Goal: Task Accomplishment & Management: Complete application form

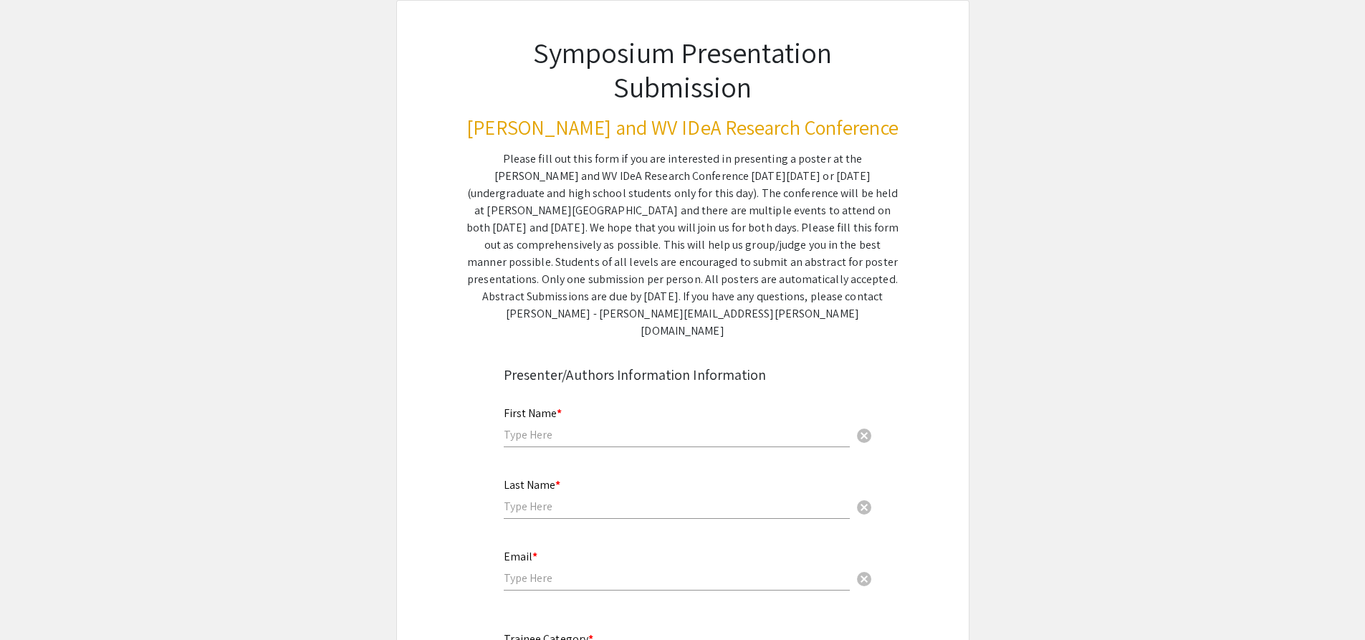
scroll to position [215, 0]
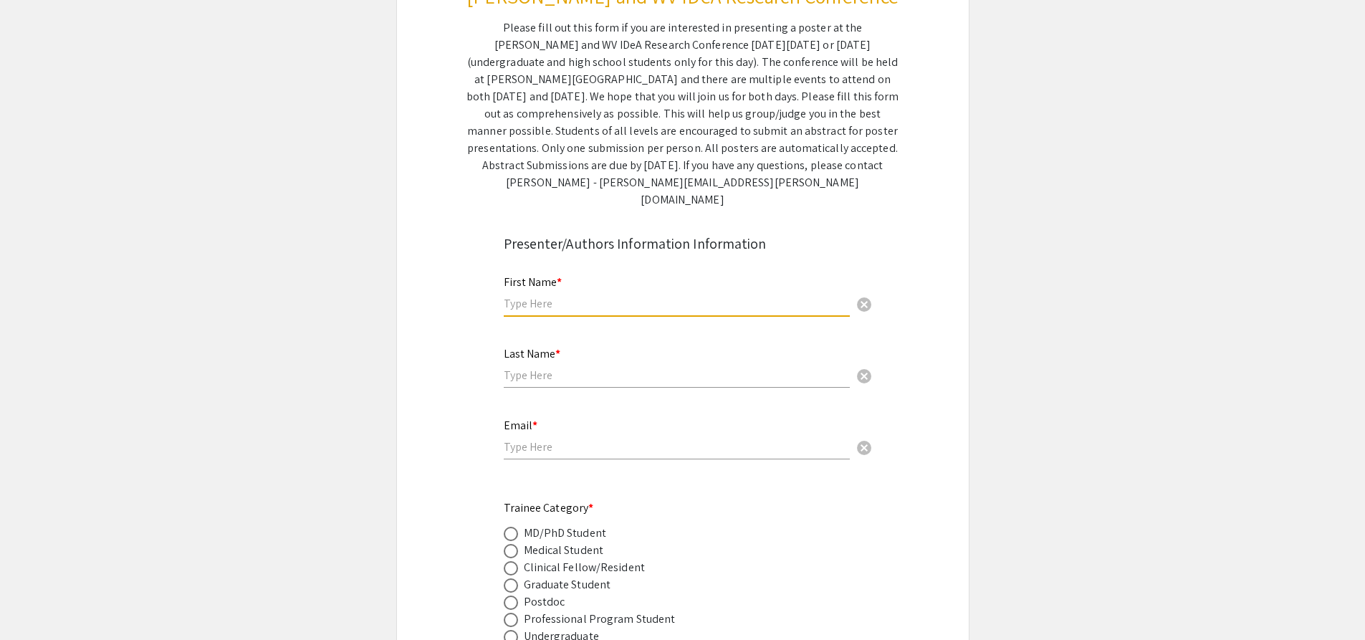
click at [546, 296] on input "text" at bounding box center [677, 303] width 346 height 15
type input "[PERSON_NAME]"
click at [532, 368] on input "text" at bounding box center [677, 375] width 346 height 15
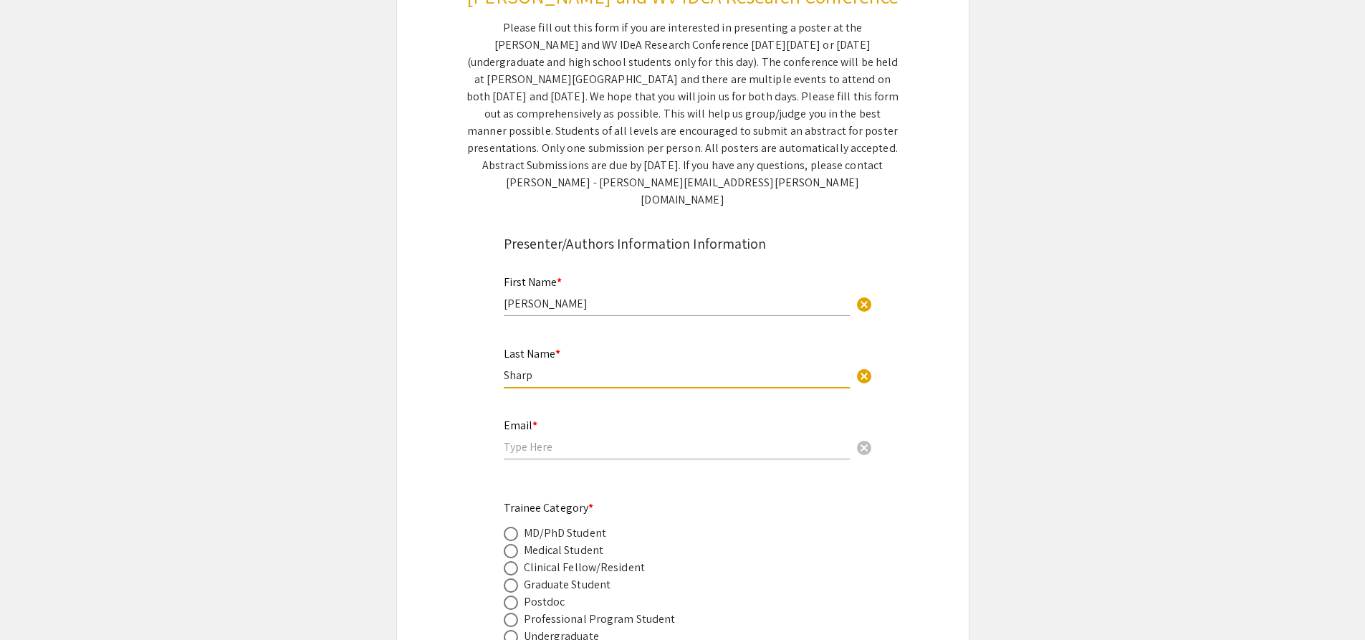
type input "Sharp"
click at [551, 439] on input "email" at bounding box center [677, 446] width 346 height 15
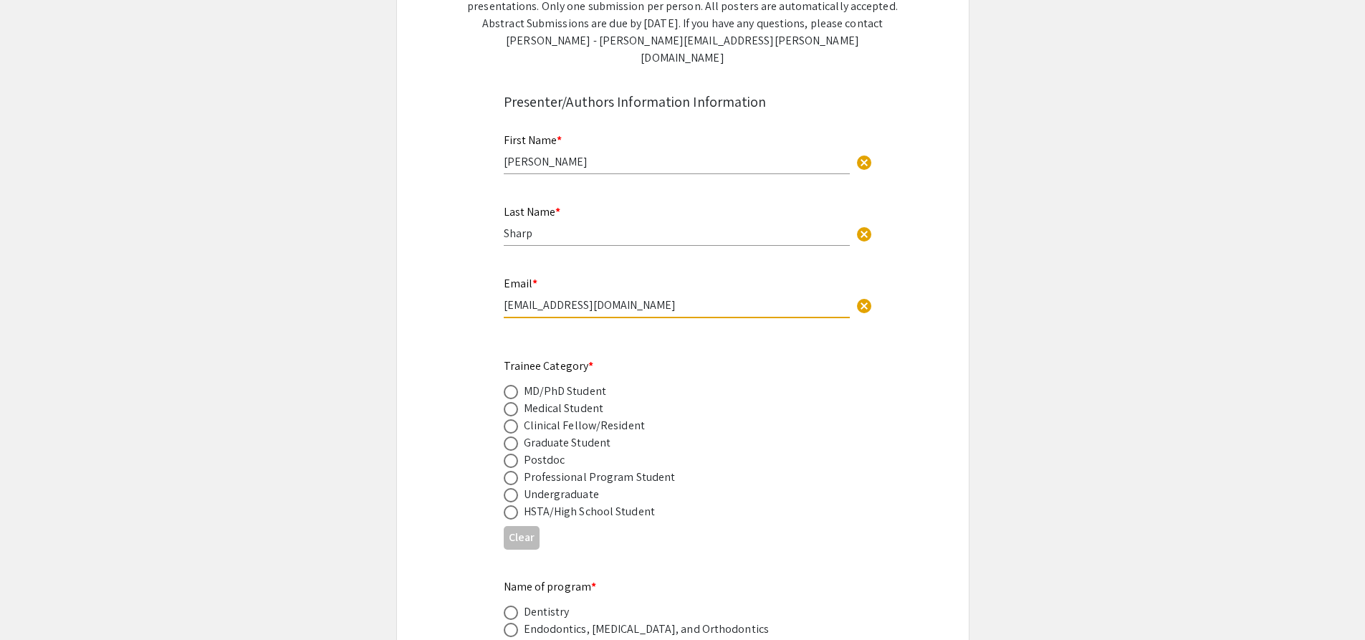
scroll to position [358, 0]
type input "[EMAIL_ADDRESS][DOMAIN_NAME]"
click at [511, 487] on span at bounding box center [511, 494] width 14 height 14
click at [511, 487] on input "radio" at bounding box center [511, 494] width 14 height 14
radio input "true"
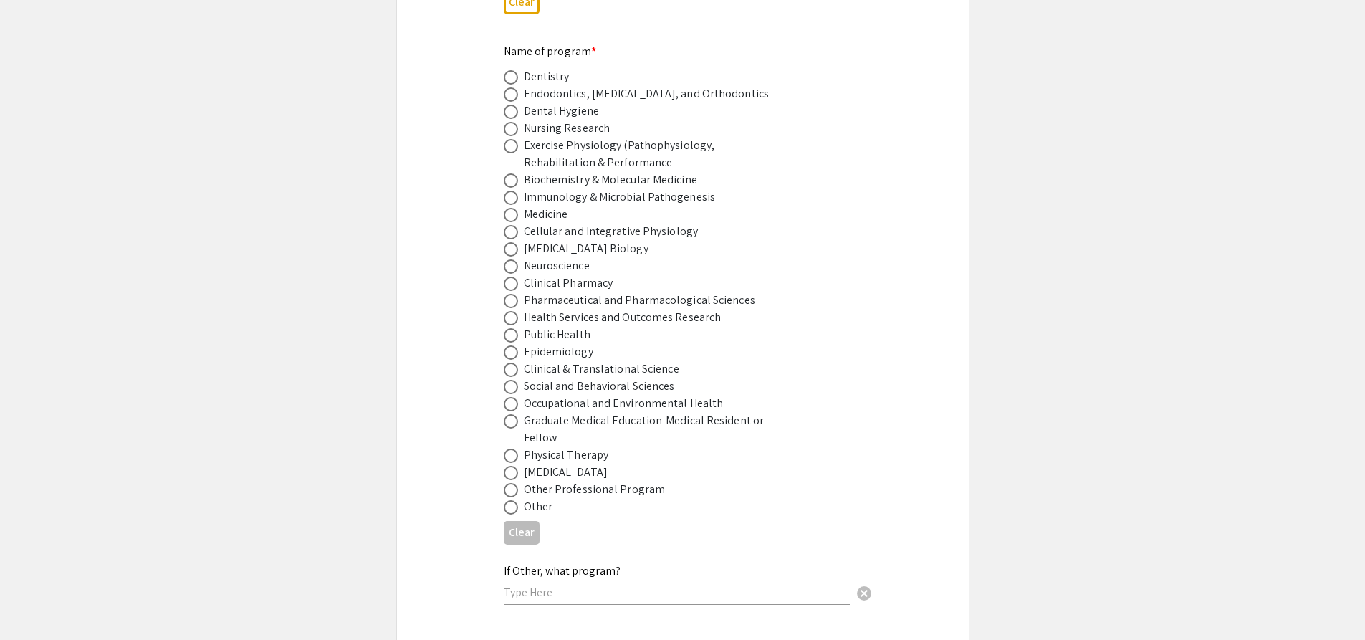
scroll to position [860, 0]
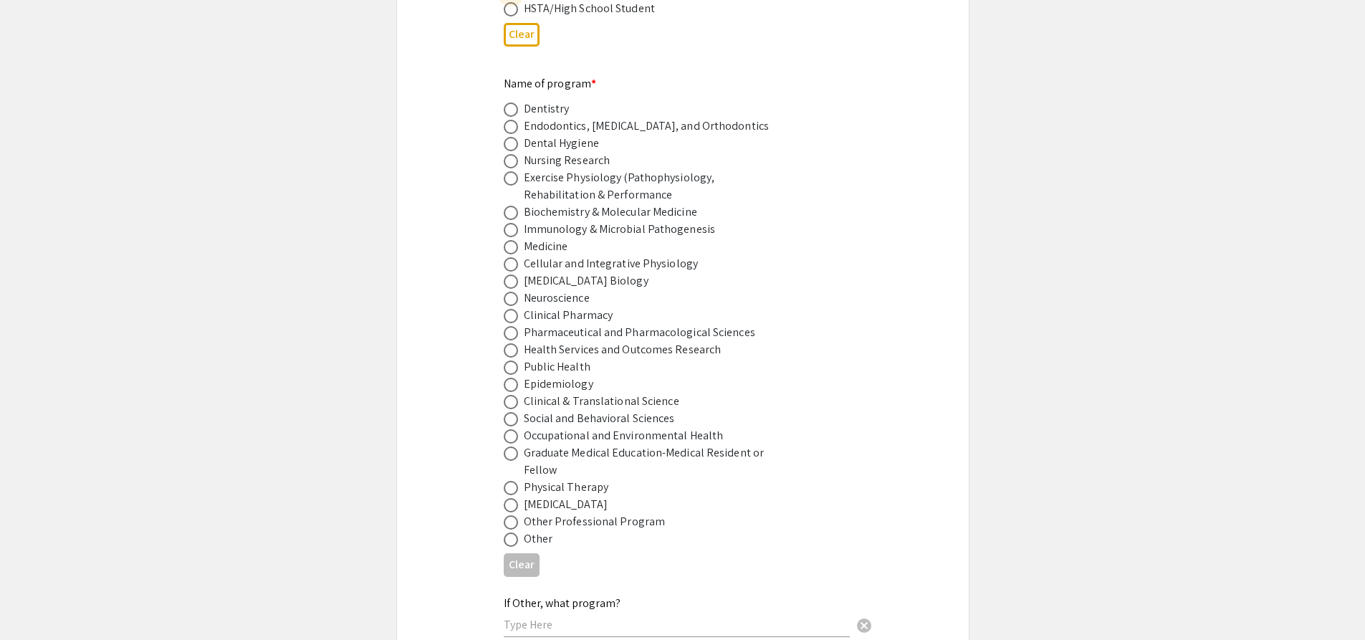
click at [514, 532] on span at bounding box center [511, 539] width 14 height 14
click at [514, 532] on input "radio" at bounding box center [511, 539] width 14 height 14
radio input "true"
click at [511, 536] on span at bounding box center [510, 539] width 7 height 7
click at [511, 532] on input "radio" at bounding box center [511, 539] width 14 height 14
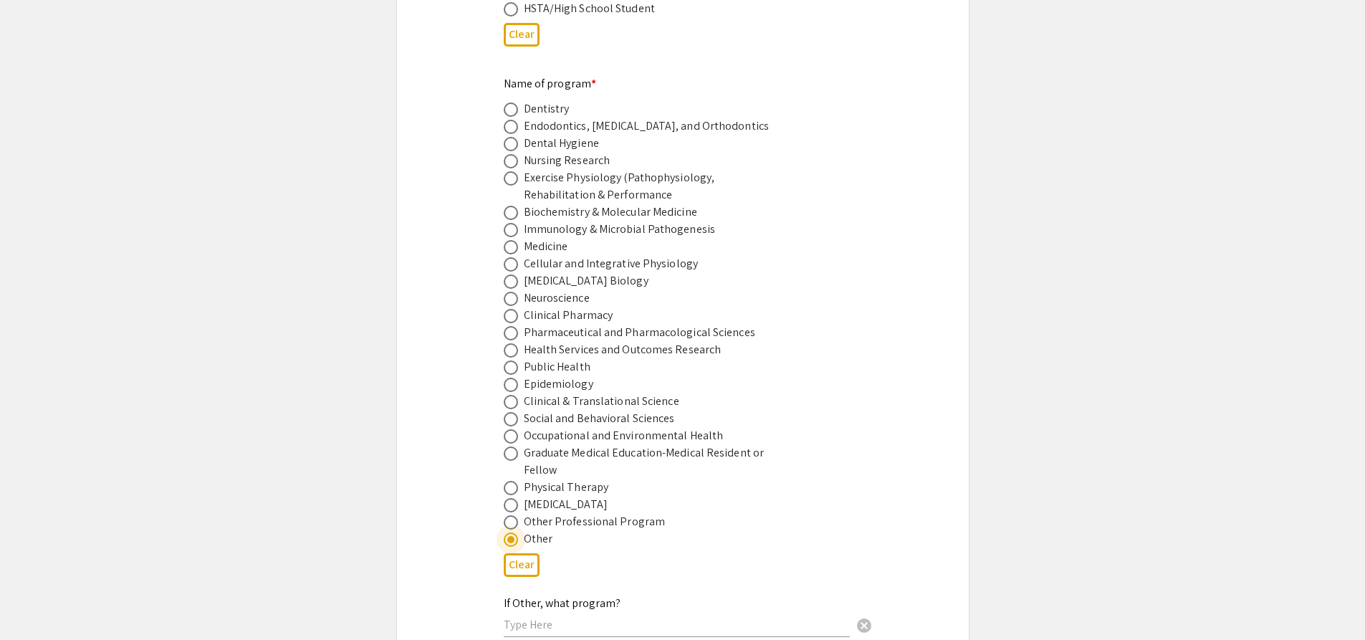
click at [564, 617] on input "text" at bounding box center [677, 624] width 346 height 15
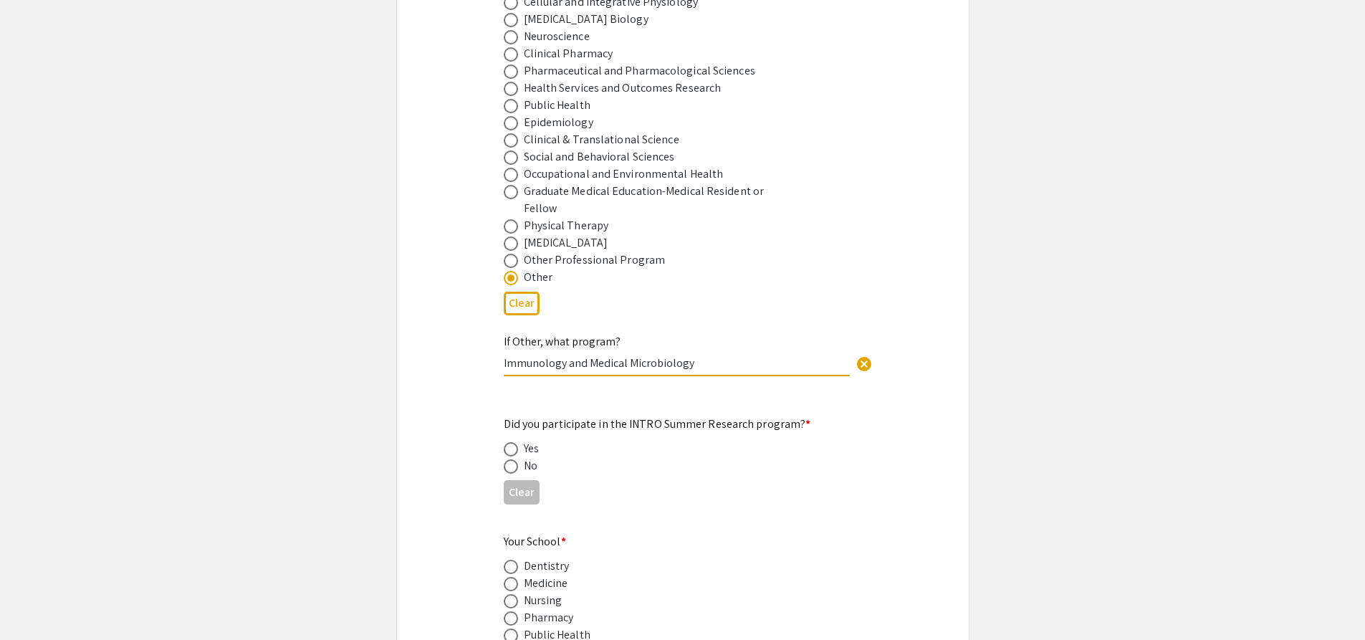
scroll to position [1146, 0]
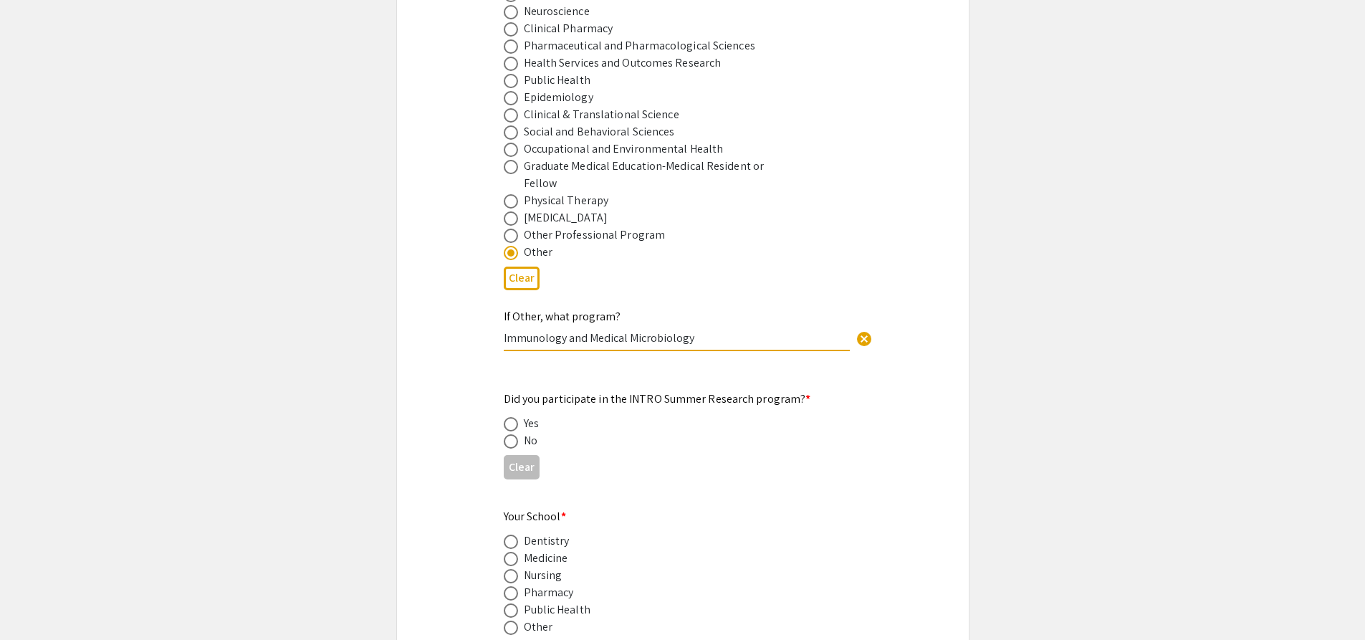
type input "Immunology and Medical Microbiology"
click at [510, 441] on span at bounding box center [510, 441] width 0 height 0
click at [510, 434] on input "radio" at bounding box center [511, 441] width 14 height 14
radio input "true"
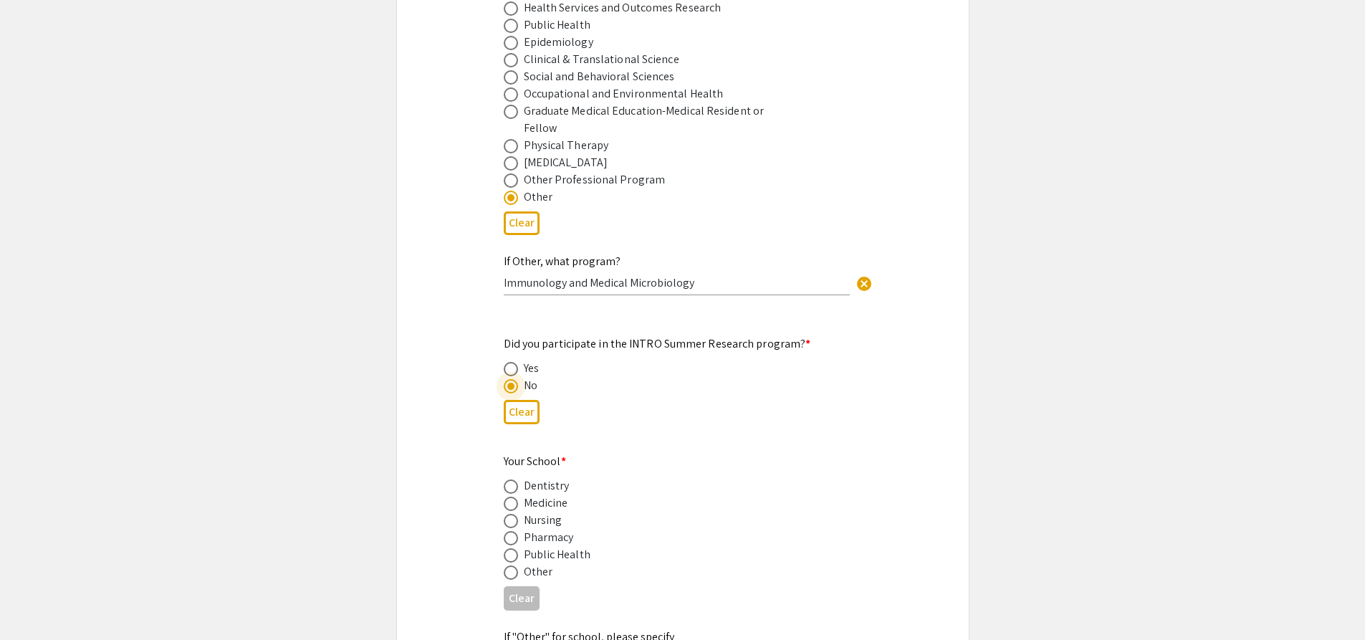
scroll to position [1218, 0]
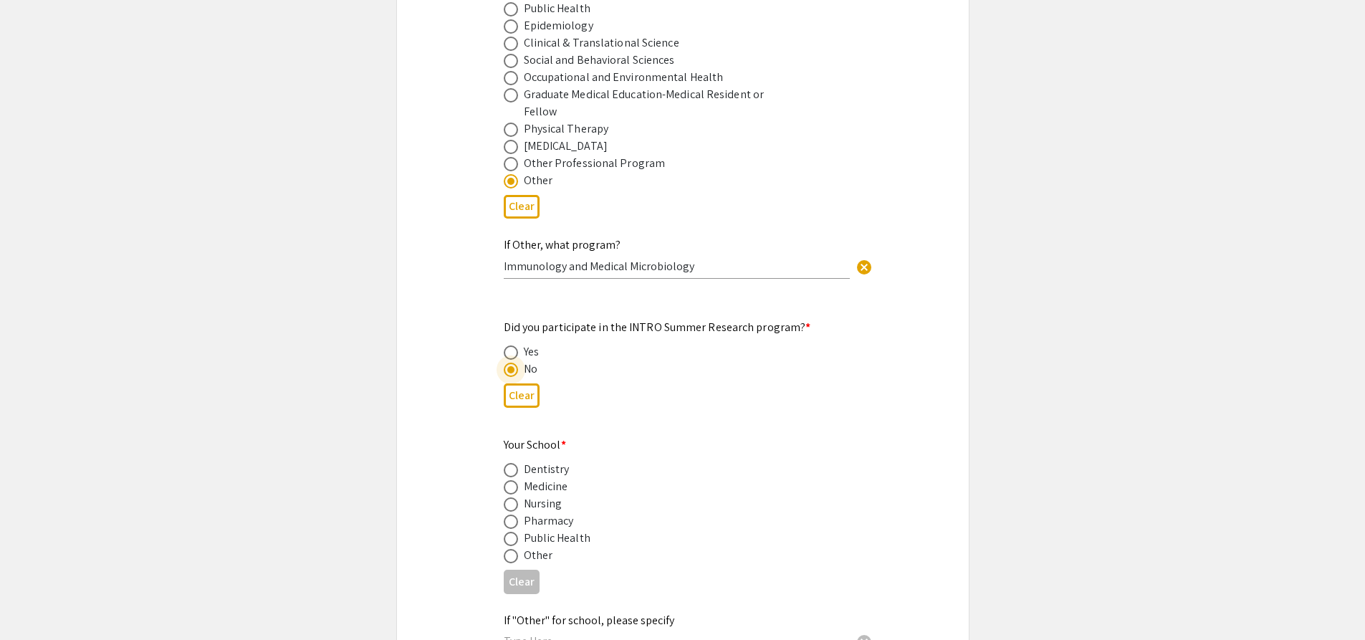
click at [507, 480] on span at bounding box center [511, 487] width 14 height 14
click at [507, 480] on input "radio" at bounding box center [511, 487] width 14 height 14
radio input "true"
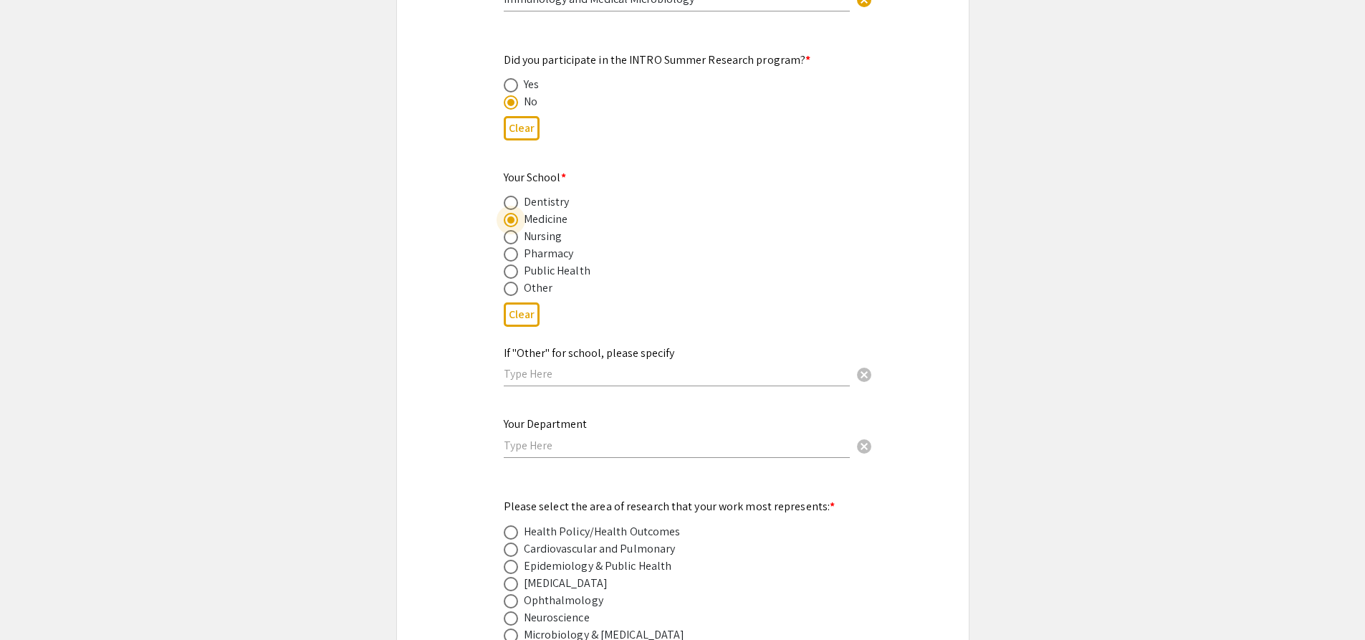
scroll to position [1505, 0]
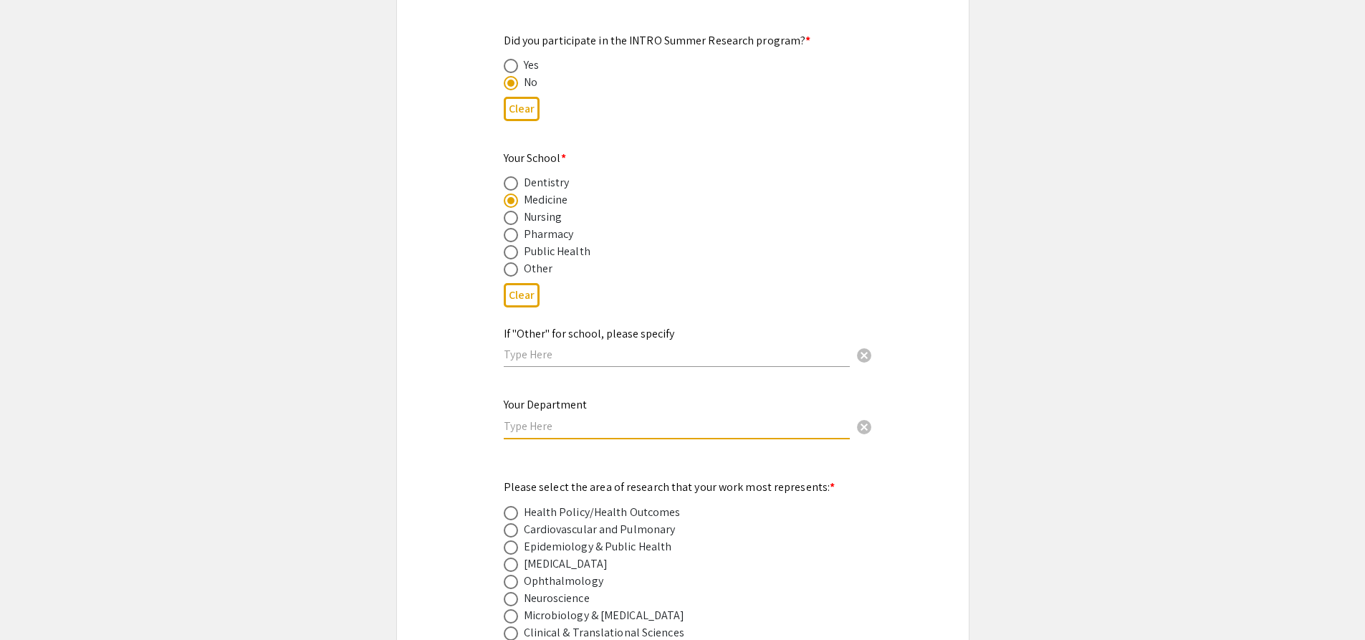
click at [579, 418] on input "text" at bounding box center [677, 425] width 346 height 15
click at [566, 418] on input "text" at bounding box center [677, 425] width 346 height 15
type input "Microbiology, Immunology, and Cell Biology"
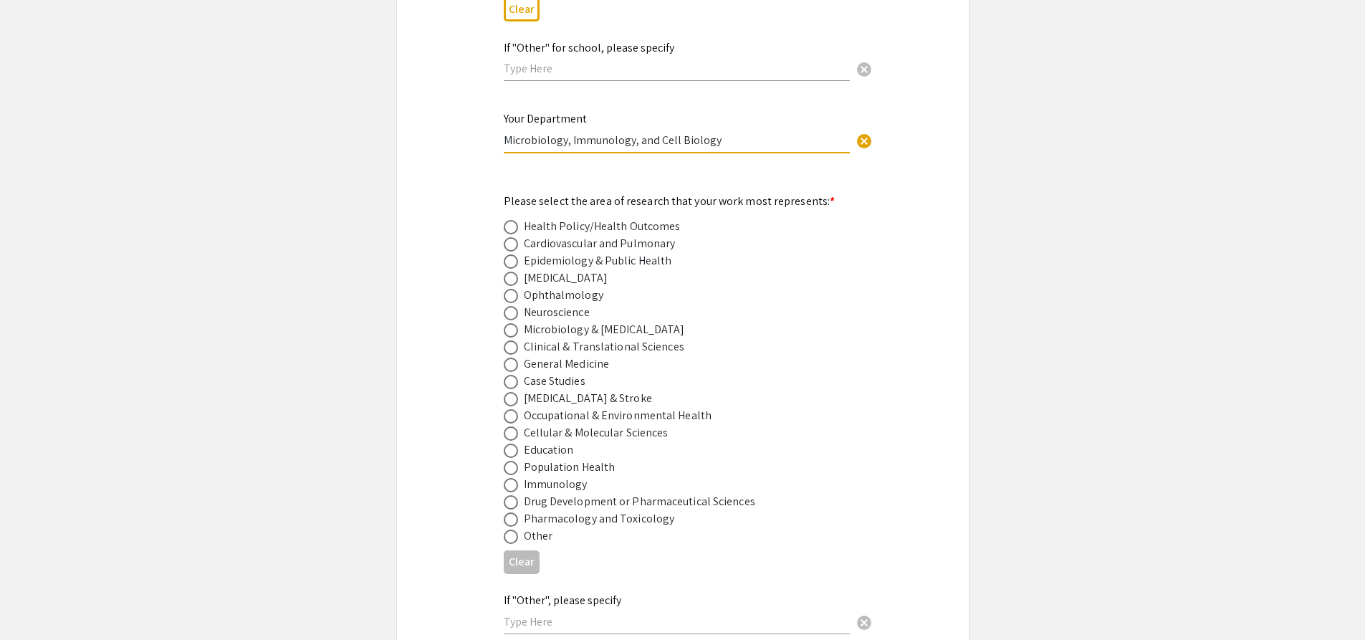
scroll to position [1791, 0]
click at [513, 271] on span at bounding box center [511, 278] width 14 height 14
click at [513, 271] on input "radio" at bounding box center [511, 278] width 14 height 14
radio input "true"
click at [517, 477] on span at bounding box center [511, 484] width 14 height 14
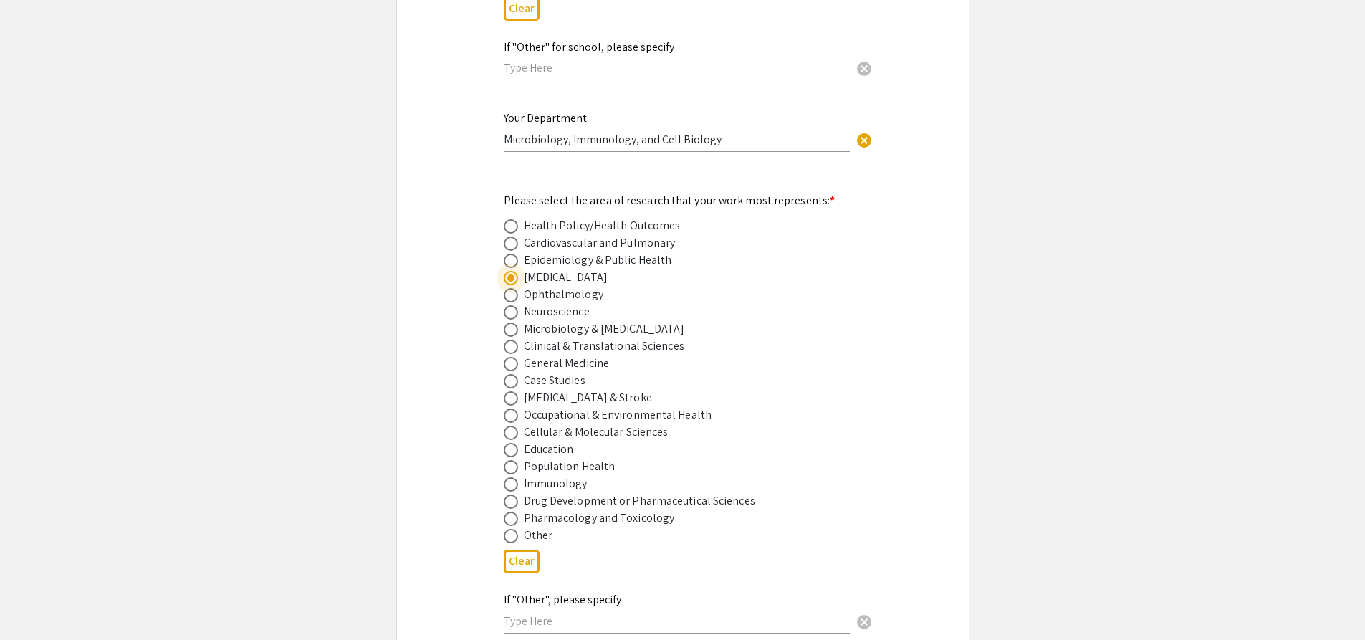
click at [517, 477] on input "radio" at bounding box center [511, 484] width 14 height 14
radio input "true"
drag, startPoint x: 509, startPoint y: 261, endPoint x: 533, endPoint y: 293, distance: 40.0
click at [509, 271] on span at bounding box center [511, 278] width 14 height 14
click at [509, 271] on input "radio" at bounding box center [511, 278] width 14 height 14
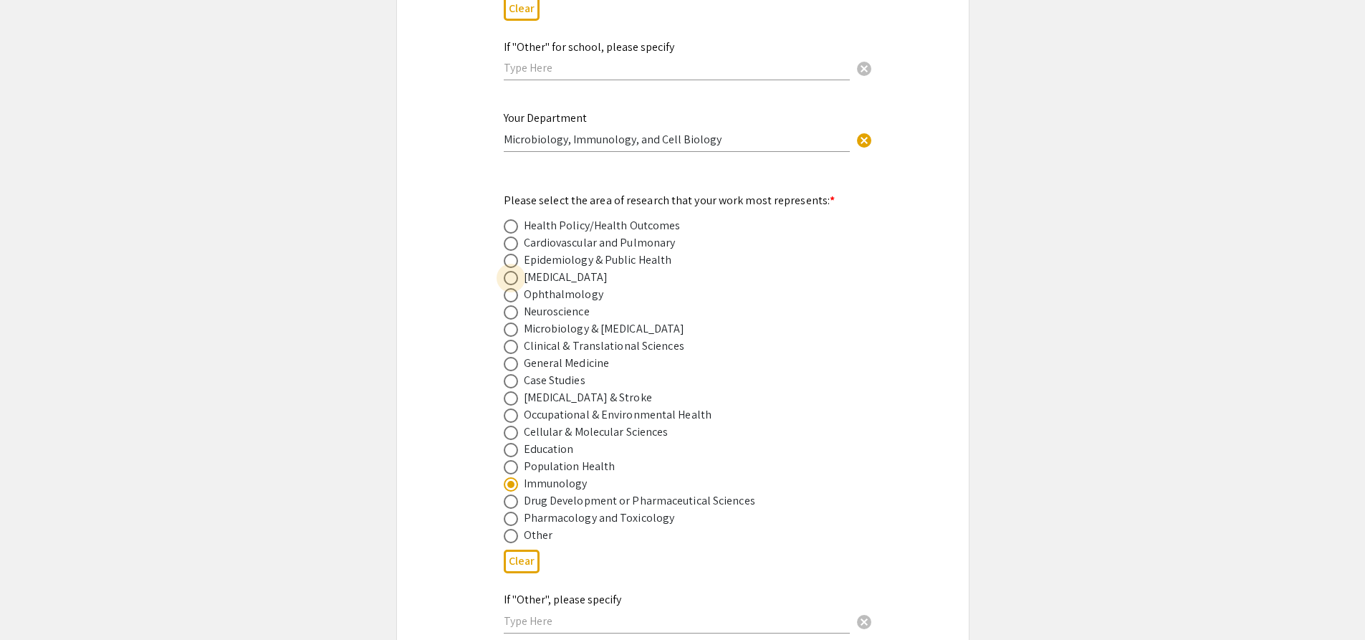
radio input "true"
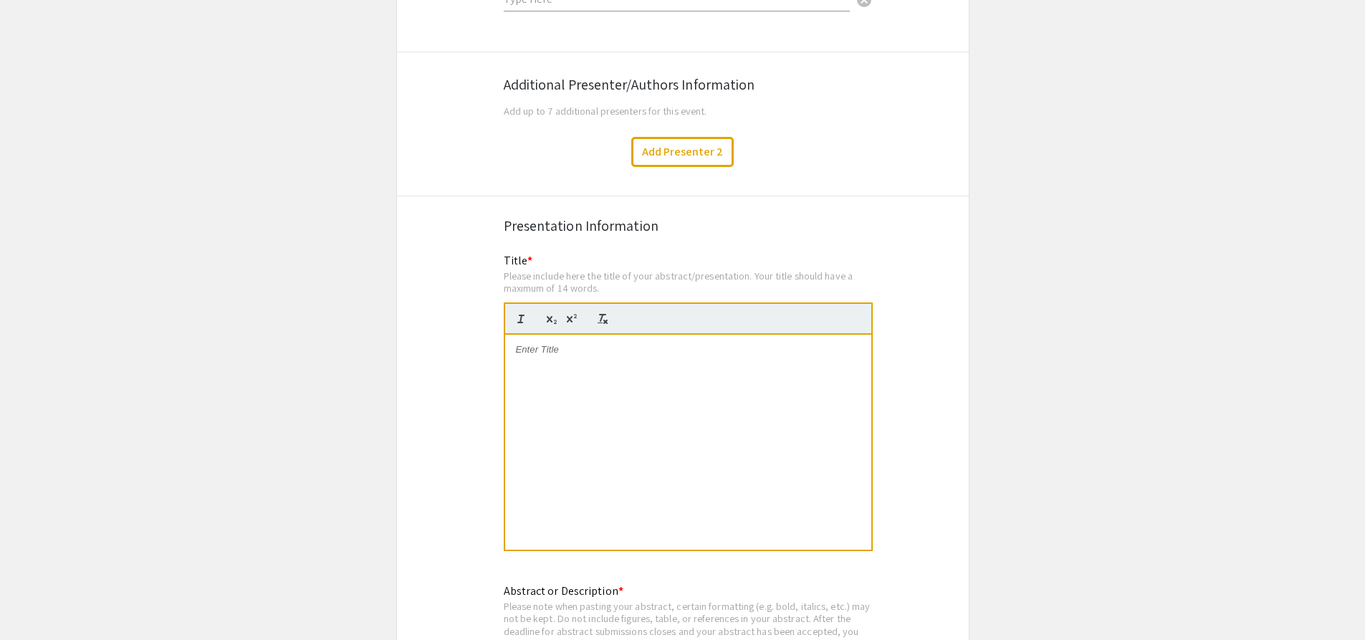
scroll to position [2167, 0]
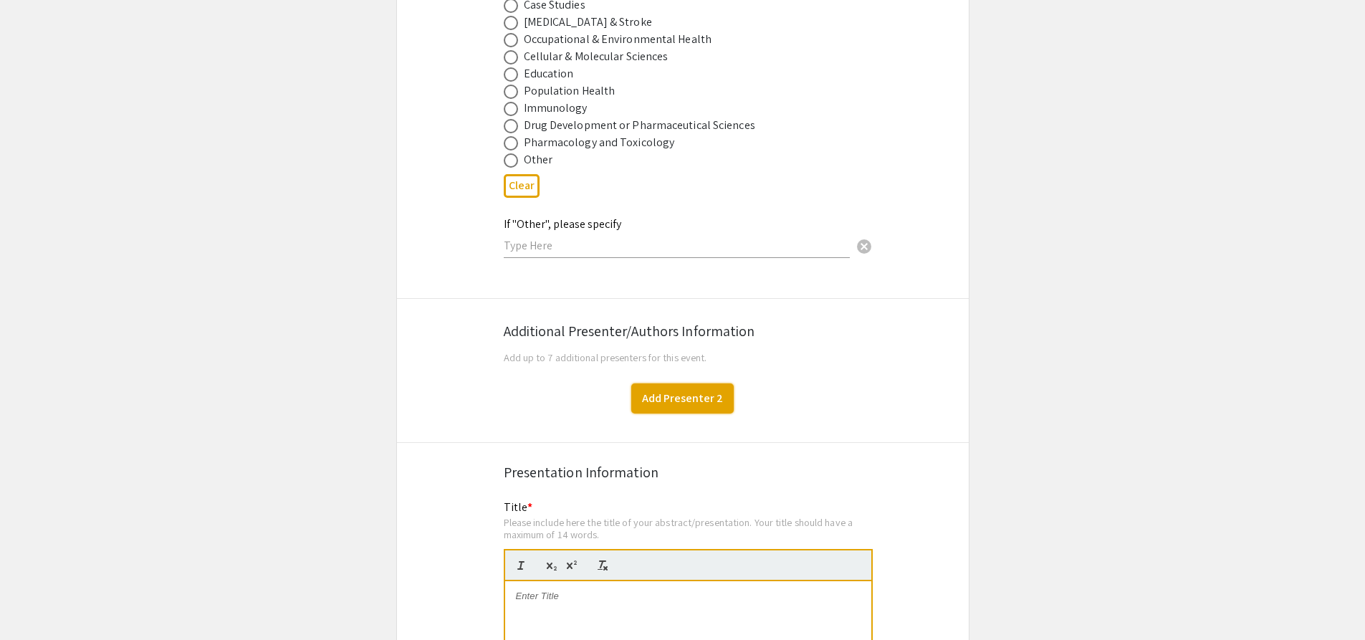
click at [670, 383] on button "Add Presenter 2" at bounding box center [682, 398] width 102 height 30
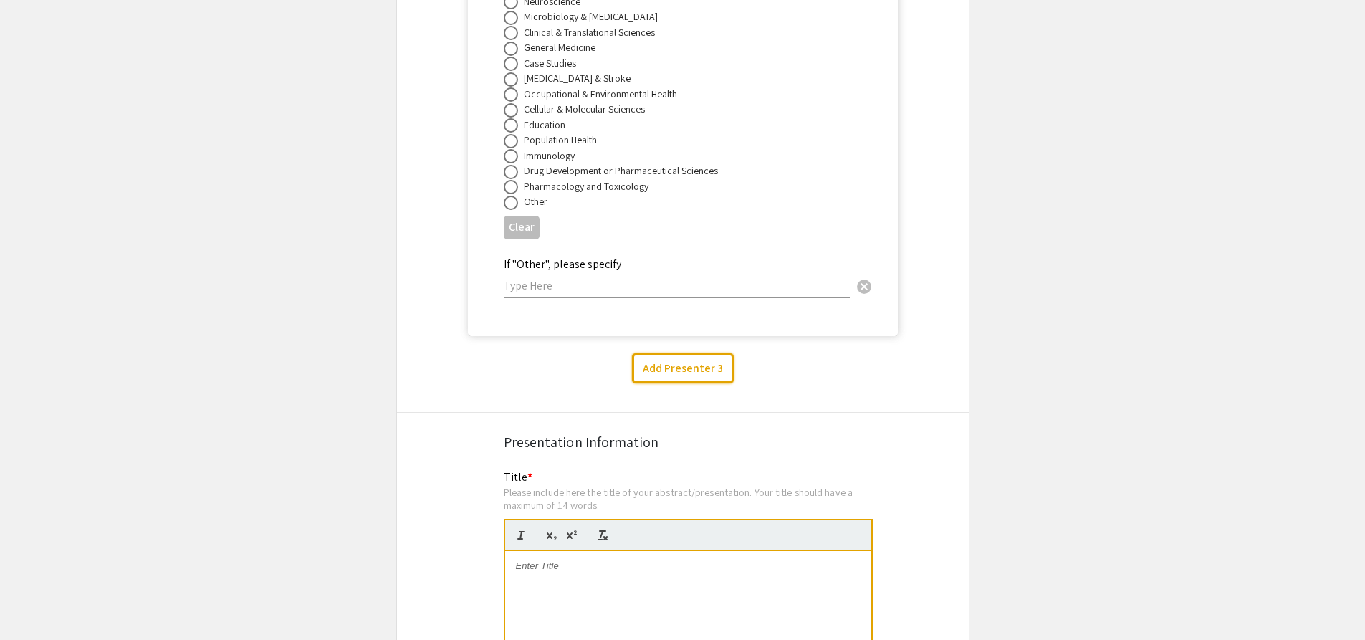
scroll to position [4330, 0]
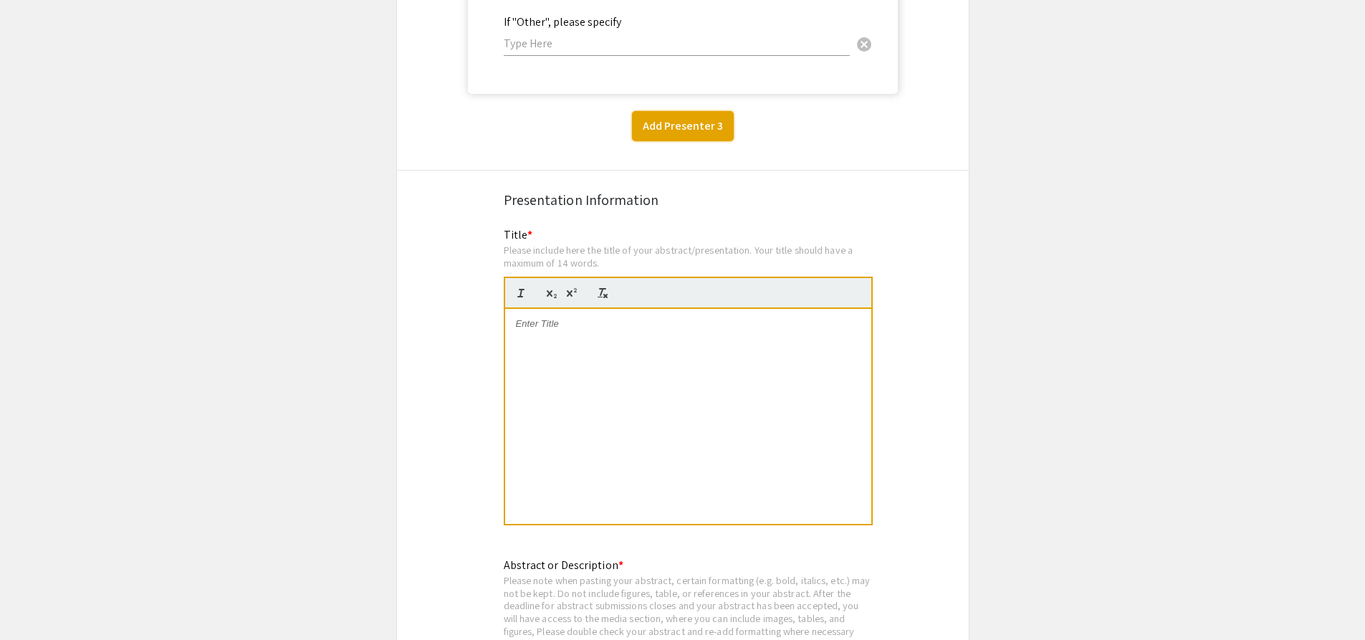
click at [689, 111] on button "Add Presenter 3" at bounding box center [683, 126] width 102 height 30
click at [675, 118] on button "Add Presenter 4" at bounding box center [683, 127] width 102 height 30
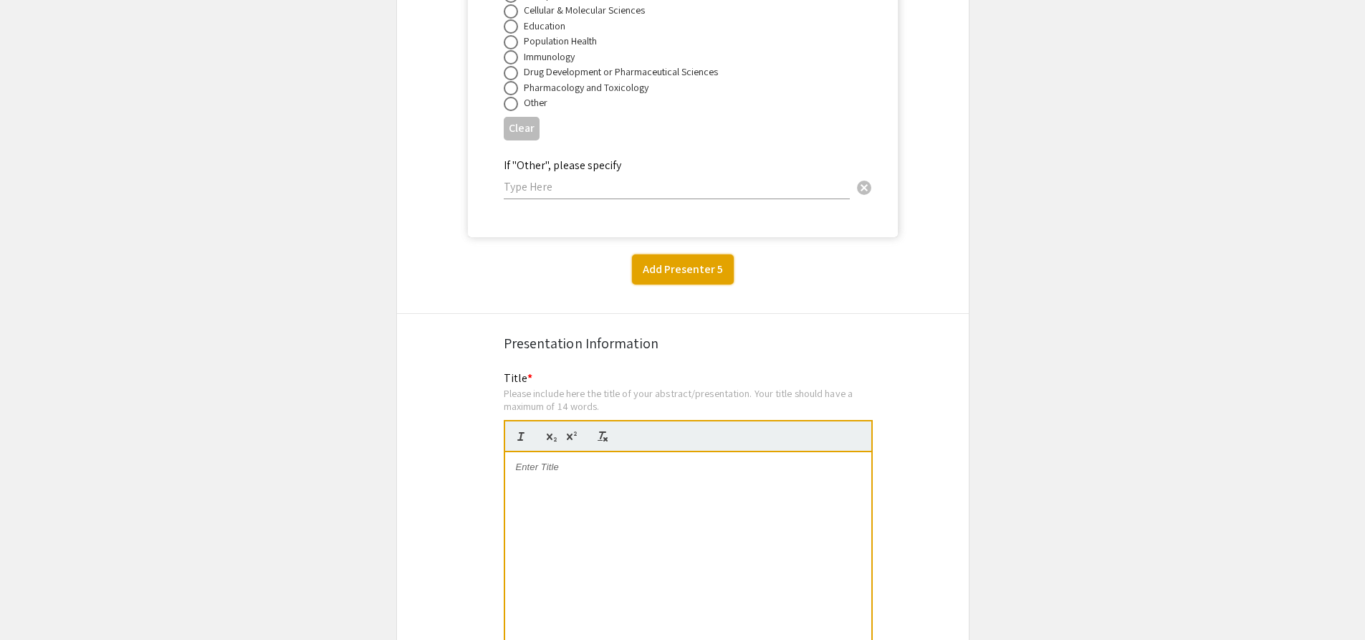
click at [694, 254] on button "Add Presenter 5" at bounding box center [683, 269] width 102 height 30
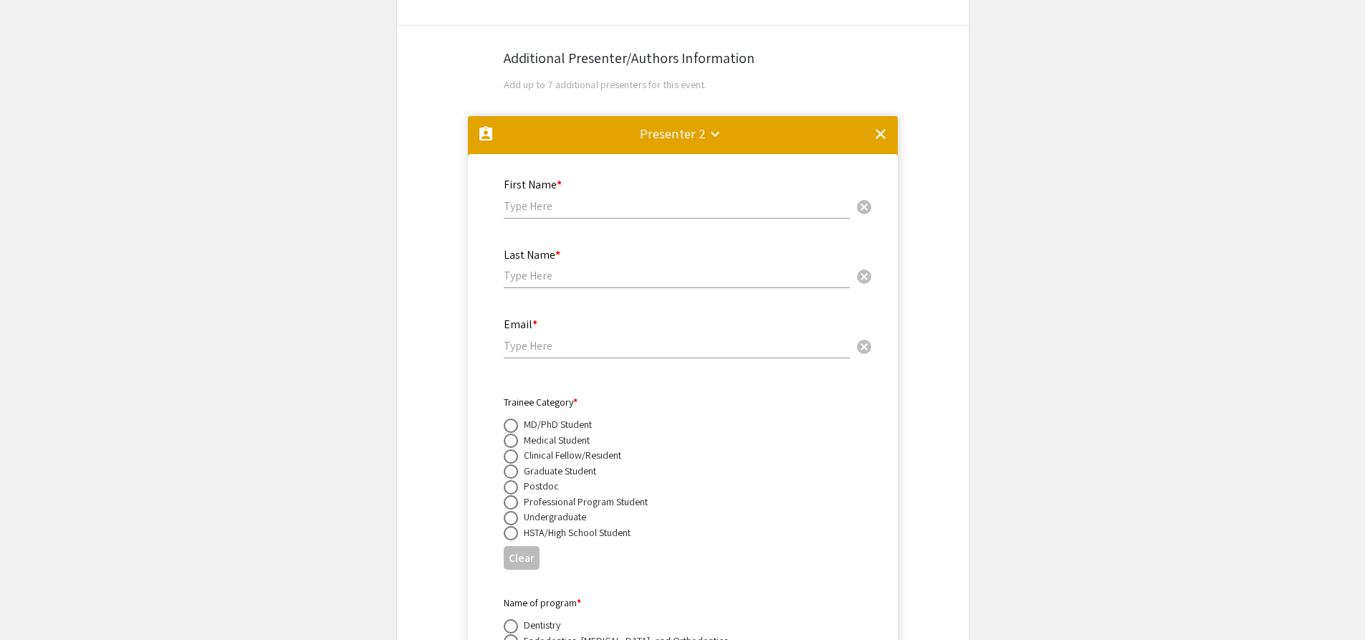
scroll to position [2463, 0]
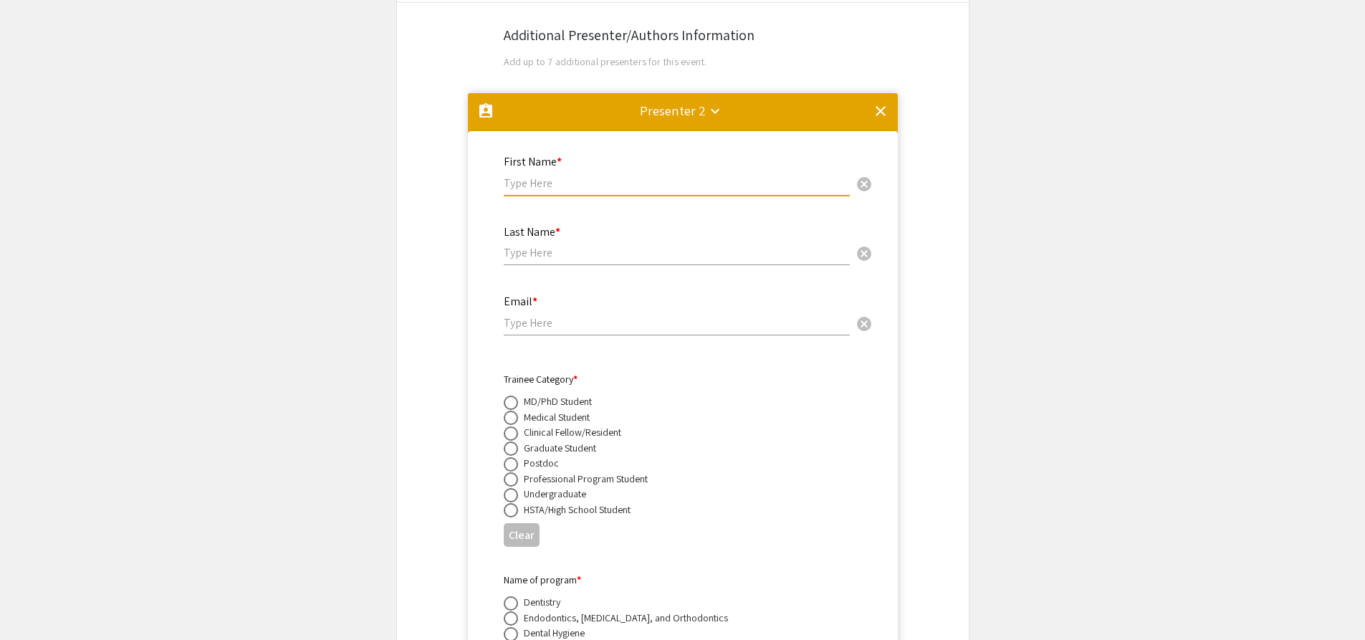
click at [556, 176] on input "text" at bounding box center [677, 183] width 346 height 15
type input "[PERSON_NAME]"
click at [559, 245] on input "text" at bounding box center [677, 252] width 346 height 15
type input "O"
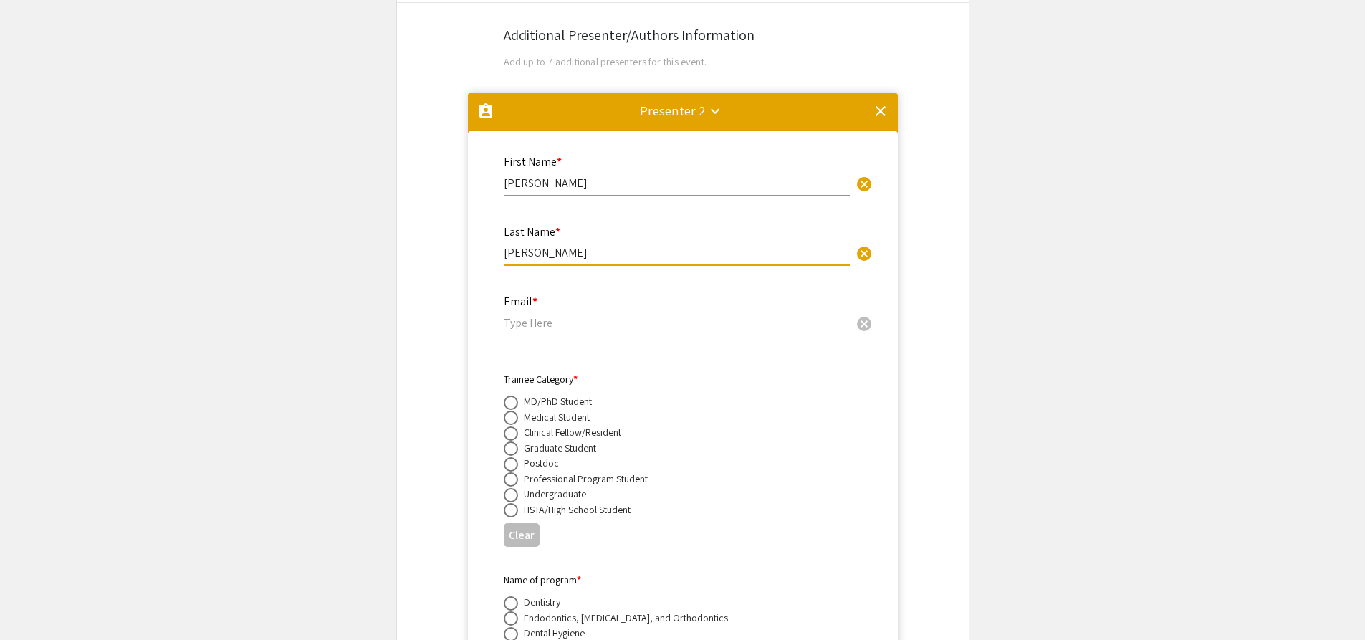
type input "[PERSON_NAME]"
click at [526, 293] on div "Email * cancel" at bounding box center [677, 308] width 346 height 54
click at [527, 315] on div "Email * cancel" at bounding box center [677, 308] width 346 height 54
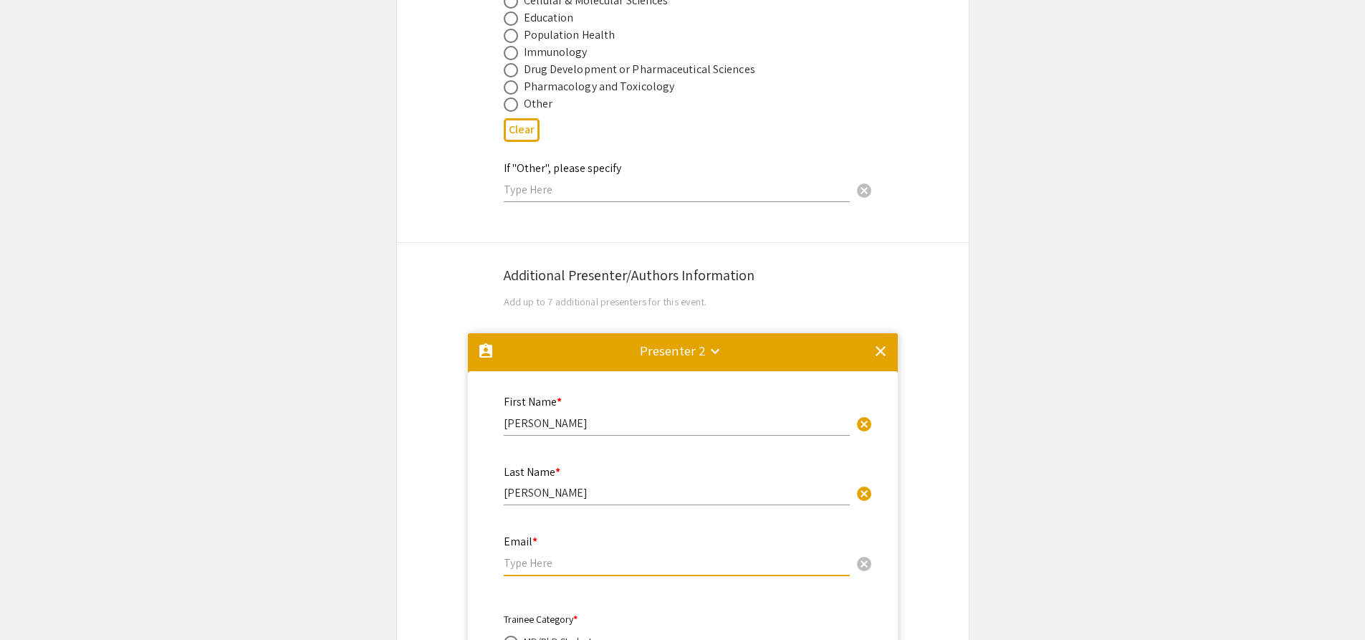
scroll to position [2176, 0]
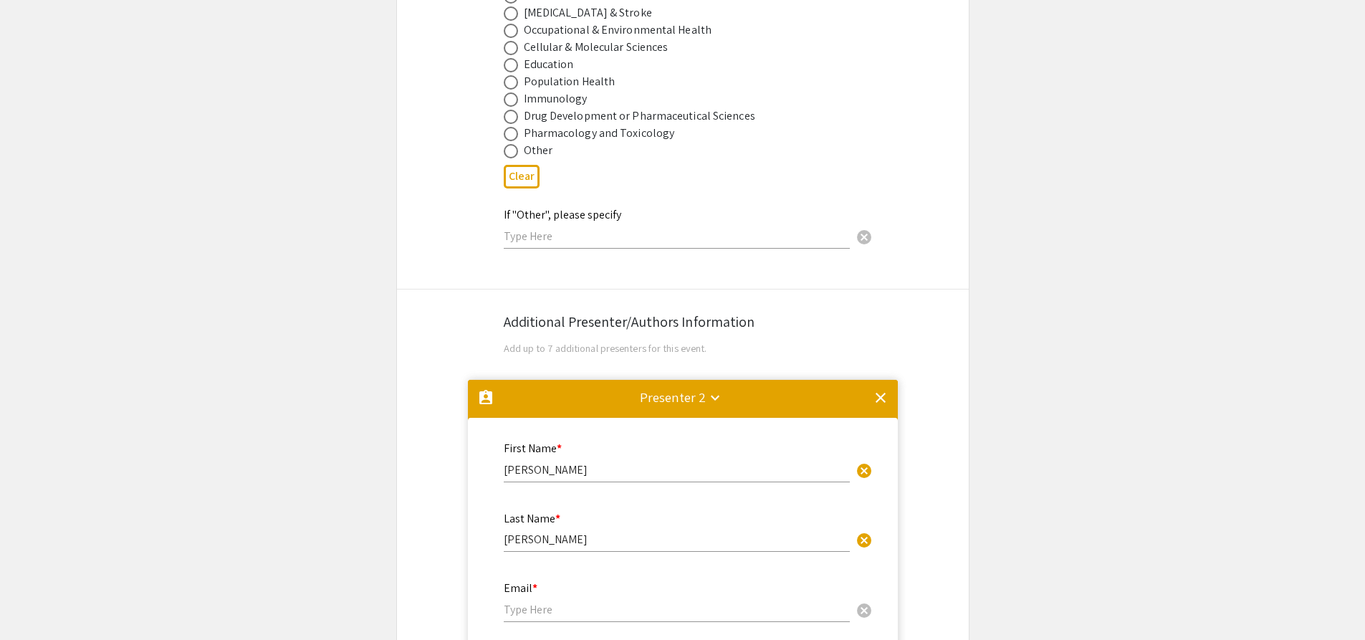
click at [882, 389] on mat-icon "clear" at bounding box center [880, 397] width 17 height 17
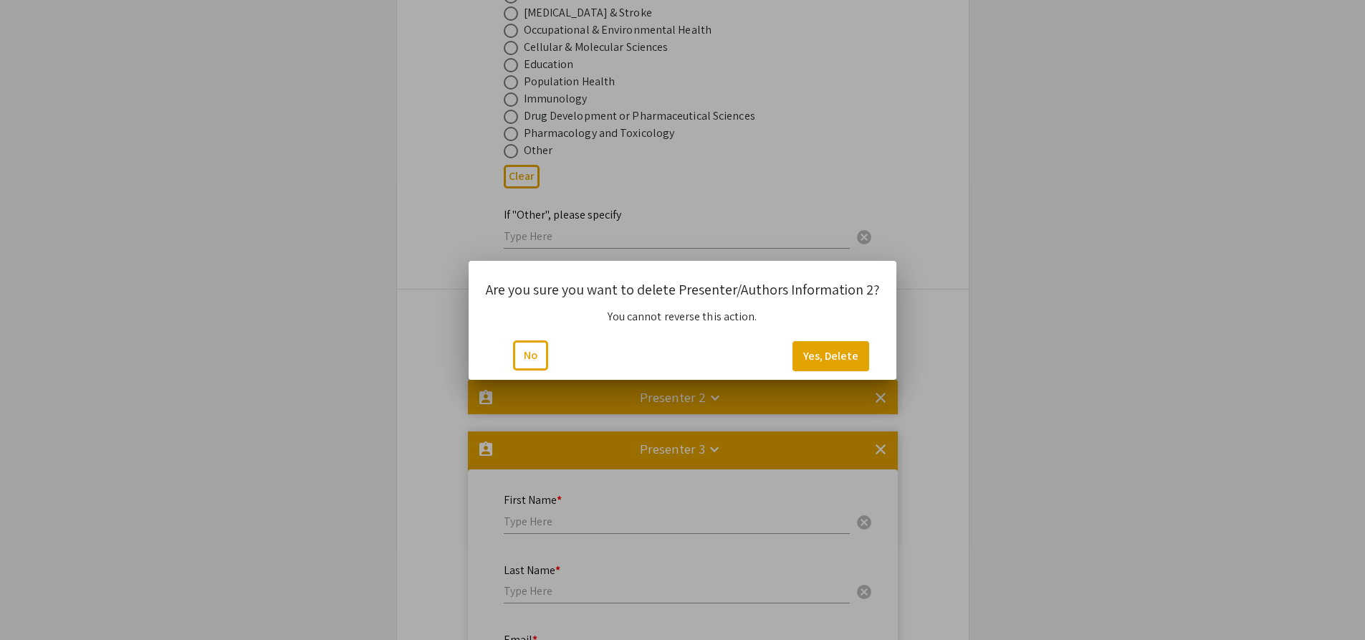
scroll to position [0, 0]
click at [840, 354] on button "Yes, Delete" at bounding box center [830, 356] width 77 height 30
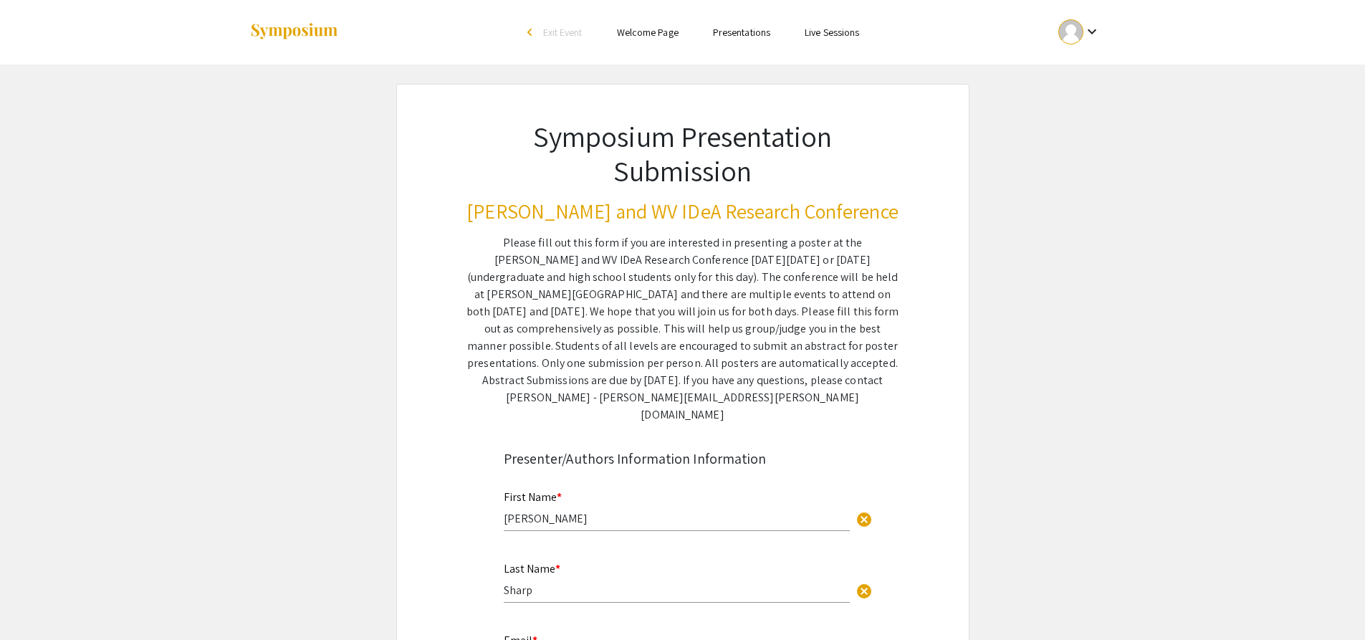
scroll to position [2176, 0]
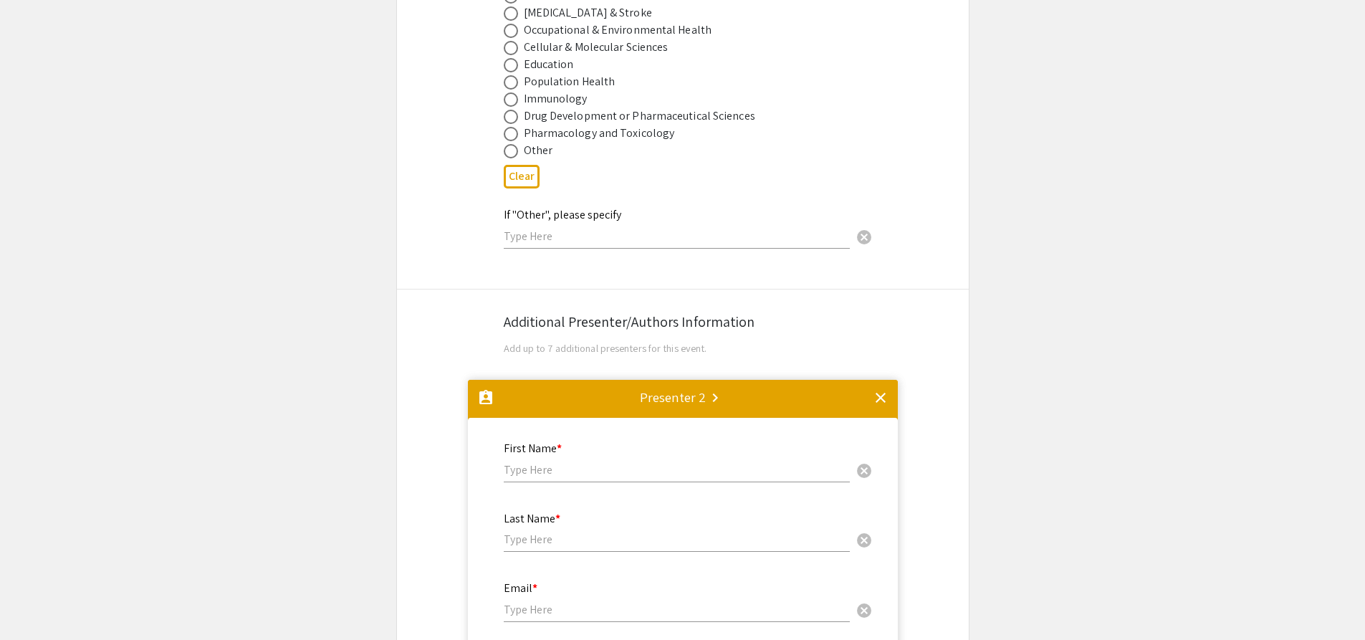
click at [878, 389] on mat-icon "clear" at bounding box center [880, 397] width 17 height 17
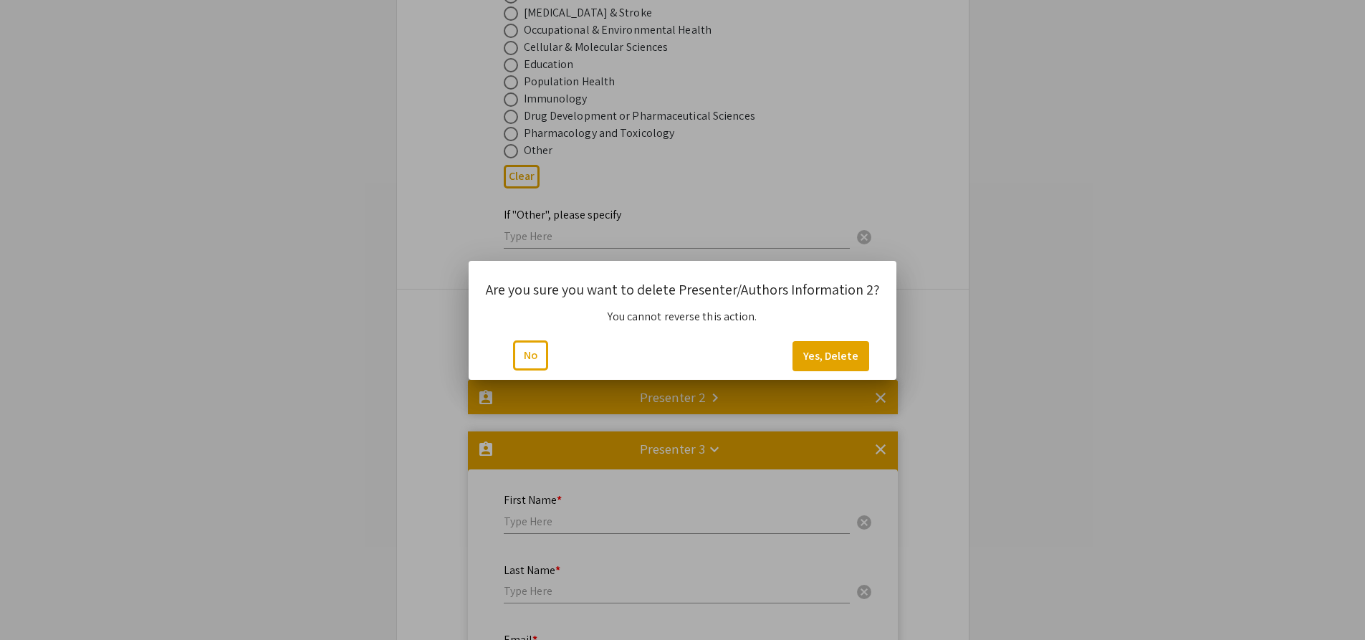
scroll to position [0, 0]
click at [814, 363] on button "Yes, Delete" at bounding box center [830, 356] width 77 height 30
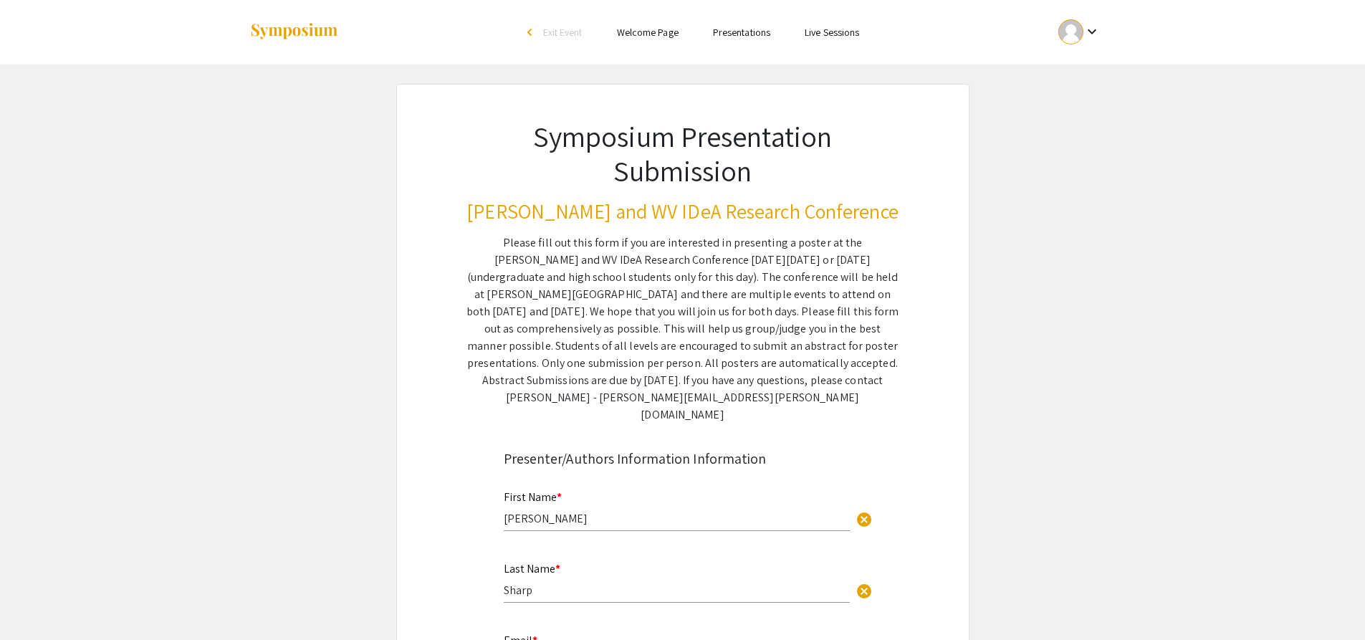
scroll to position [2176, 0]
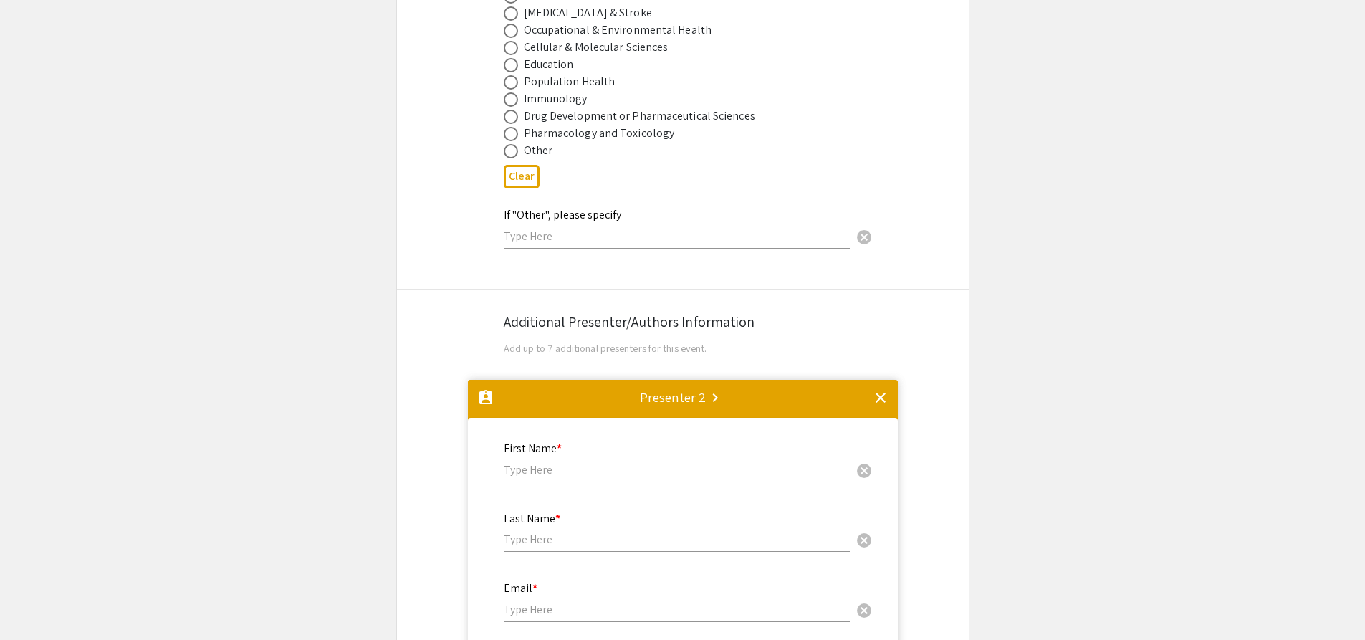
click at [876, 389] on mat-icon "clear" at bounding box center [880, 397] width 17 height 17
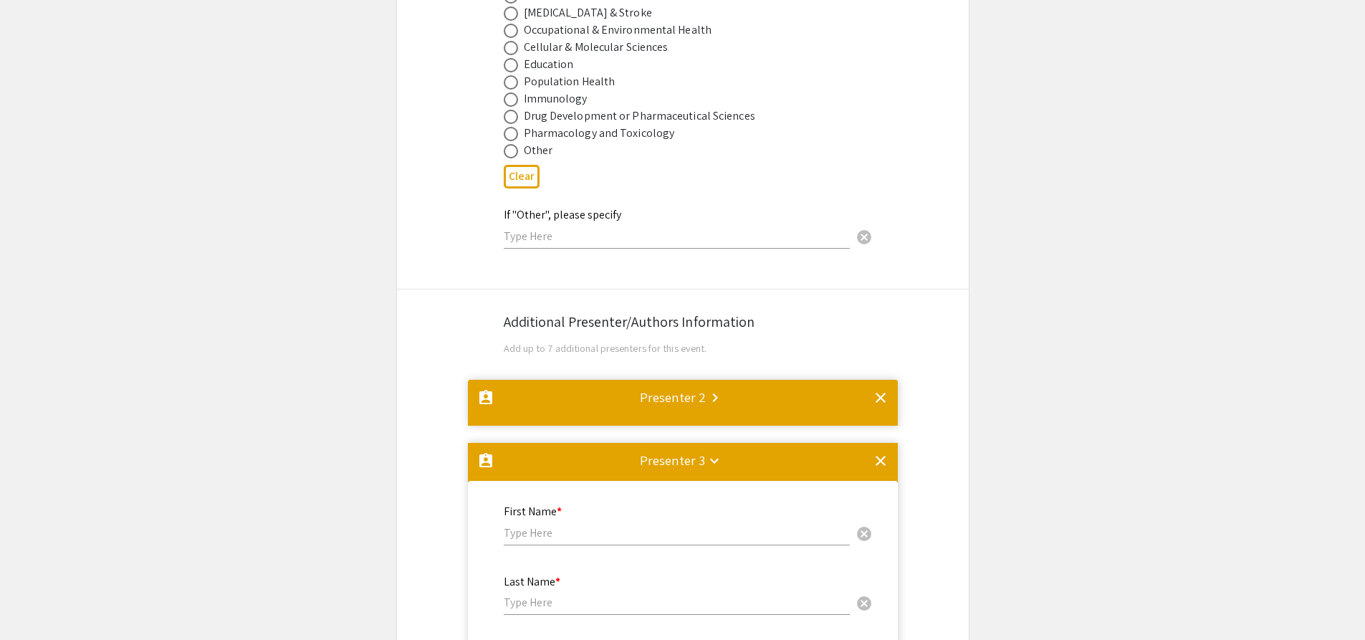
scroll to position [0, 0]
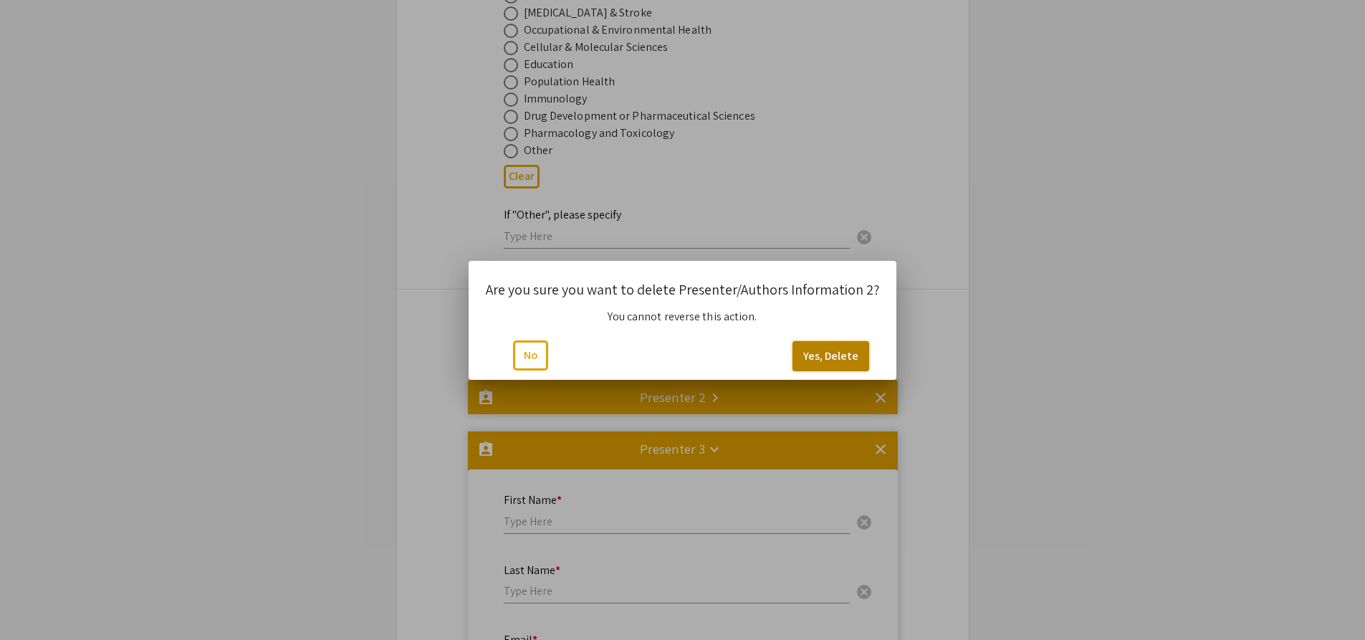
click at [815, 349] on button "Yes, Delete" at bounding box center [830, 356] width 77 height 30
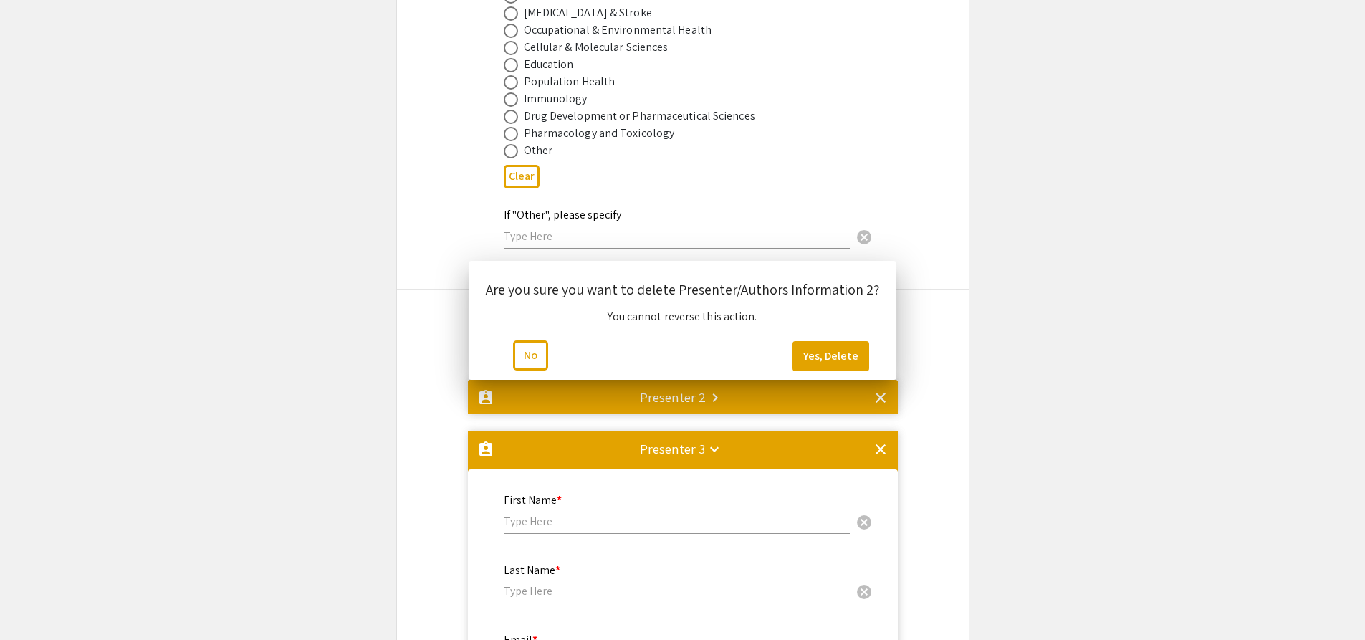
scroll to position [2176, 0]
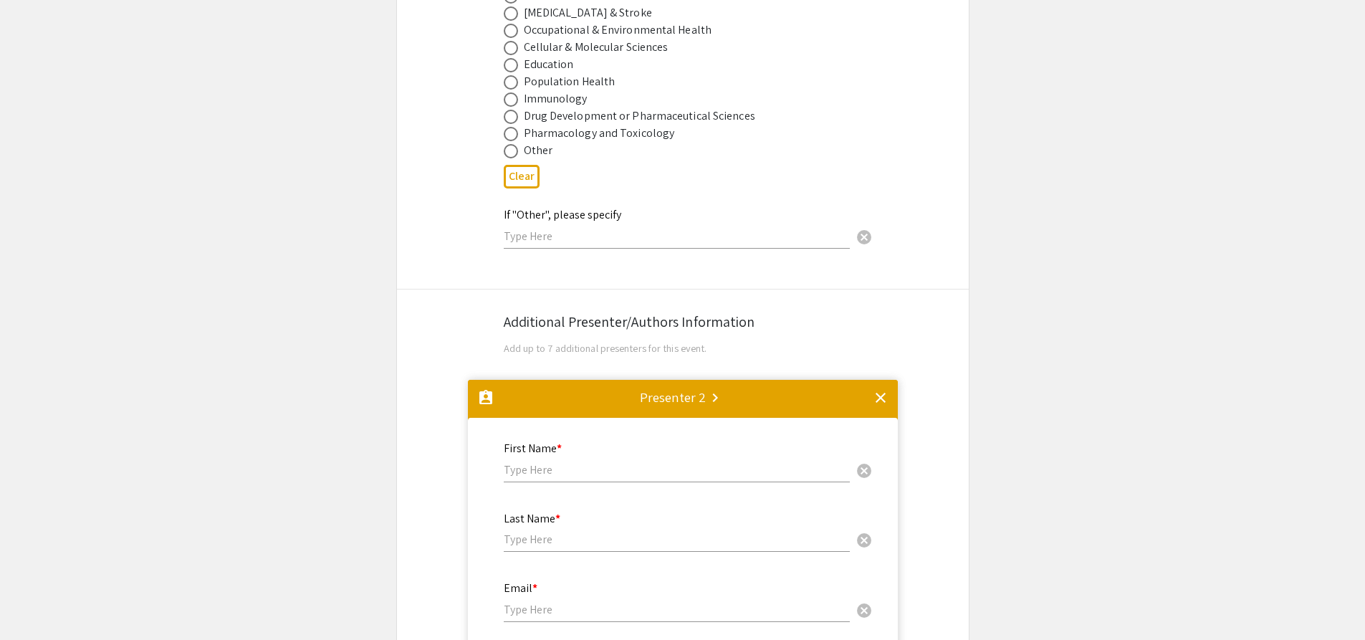
click at [878, 389] on mat-icon "clear" at bounding box center [880, 397] width 17 height 17
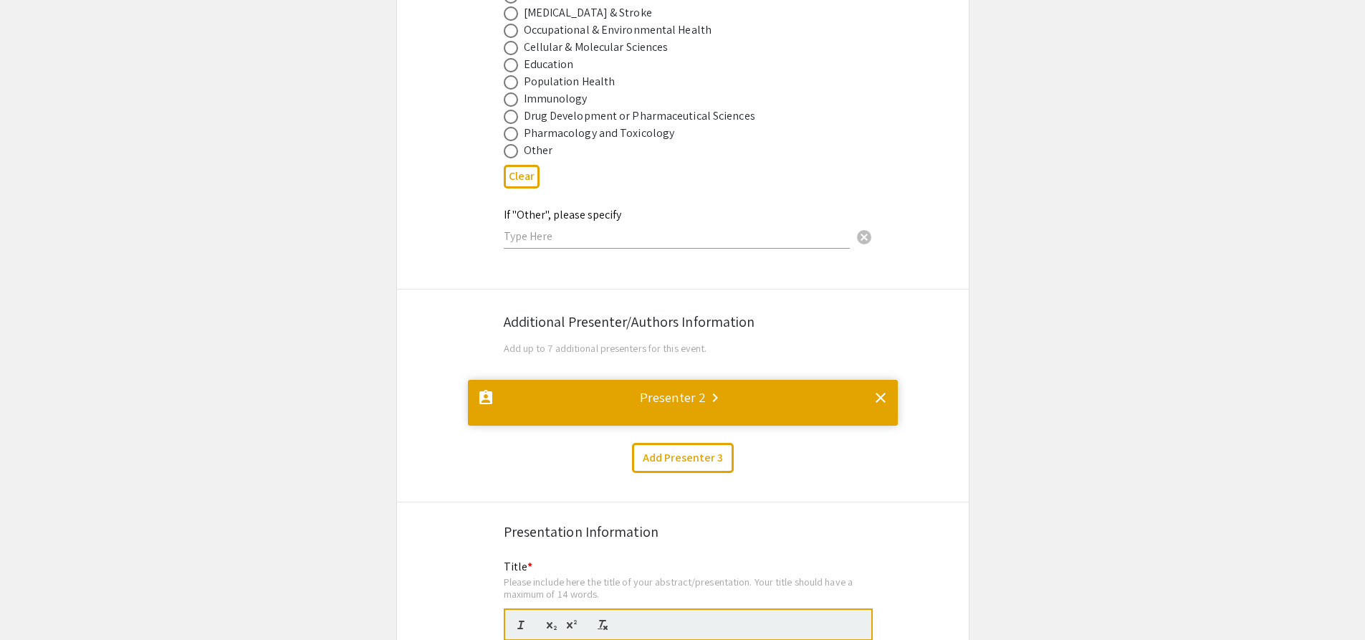
scroll to position [0, 0]
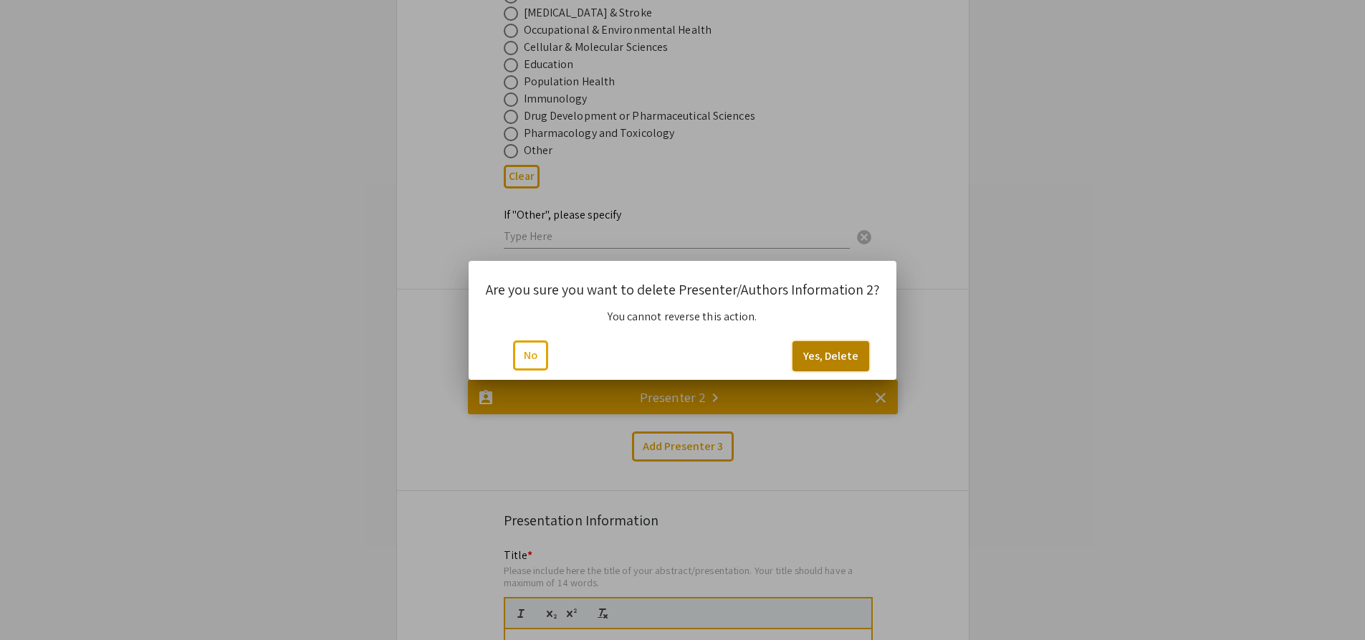
click at [844, 358] on button "Yes, Delete" at bounding box center [830, 356] width 77 height 30
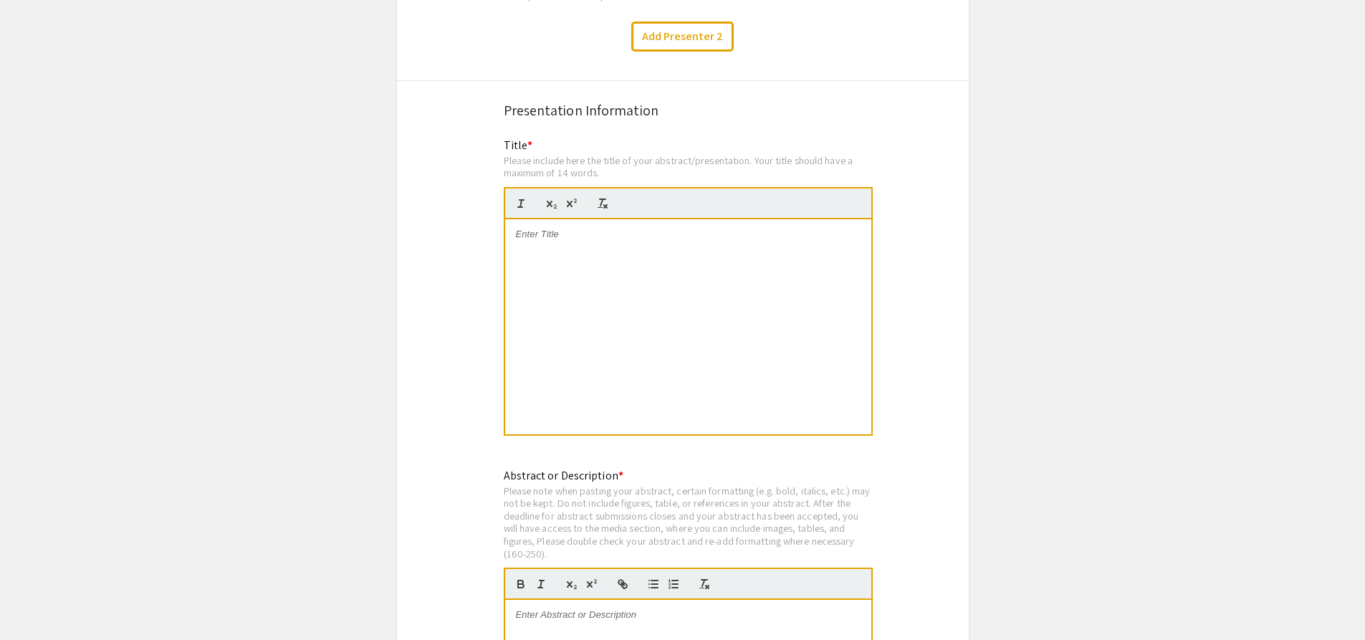
scroll to position [2534, 0]
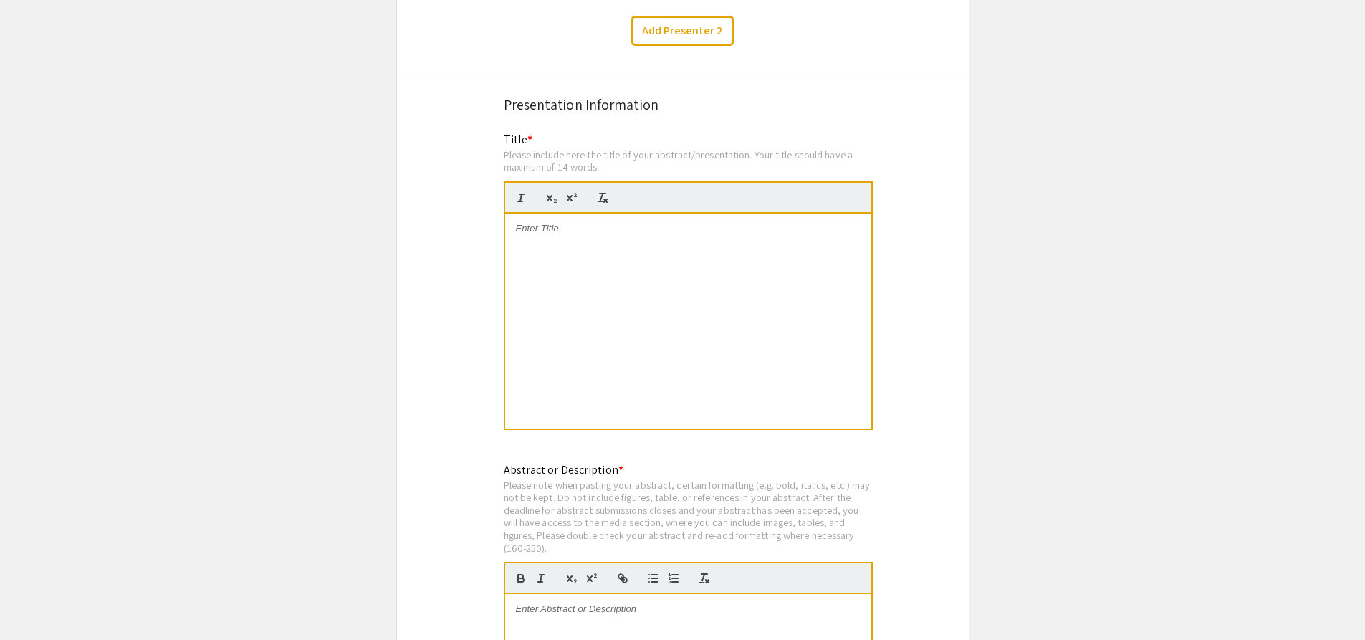
drag, startPoint x: 517, startPoint y: 249, endPoint x: 527, endPoint y: 239, distance: 14.2
click at [517, 248] on div at bounding box center [688, 321] width 366 height 215
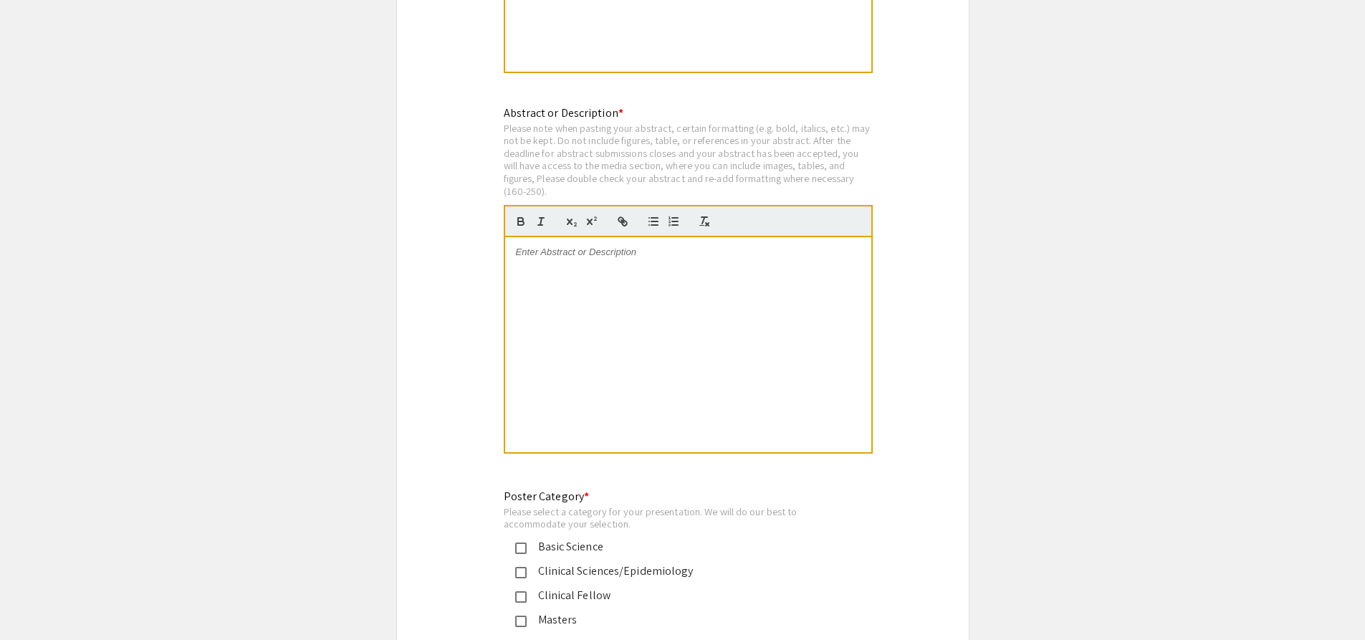
scroll to position [2893, 0]
click at [605, 306] on div at bounding box center [688, 343] width 366 height 215
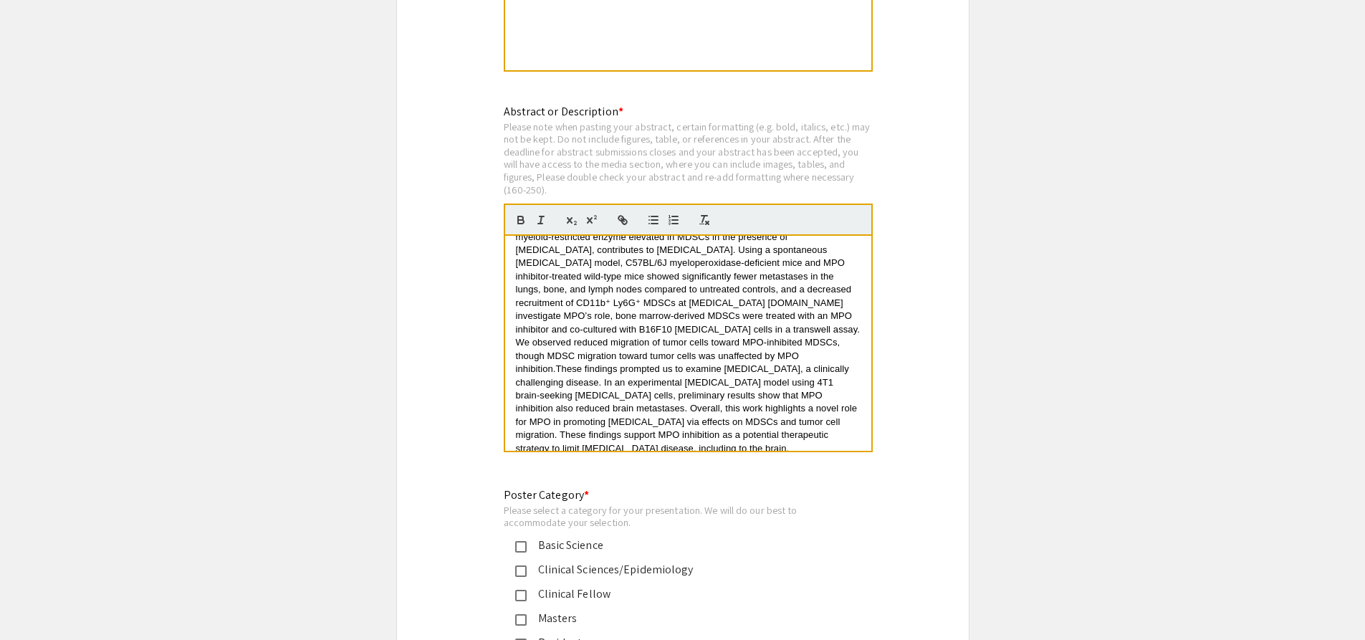
scroll to position [2964, 0]
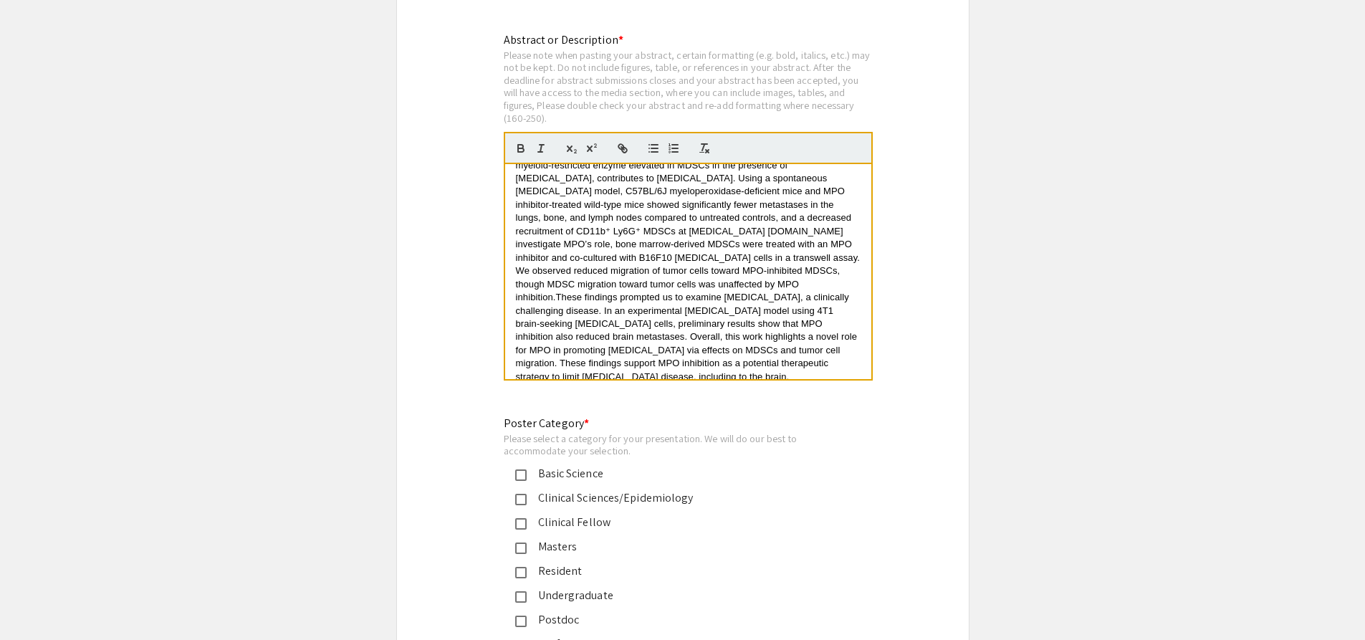
click at [629, 209] on span "[MEDICAL_DATA] disease, the spread of [MEDICAL_DATA] to distant organs, is the …" at bounding box center [689, 205] width 347 height 196
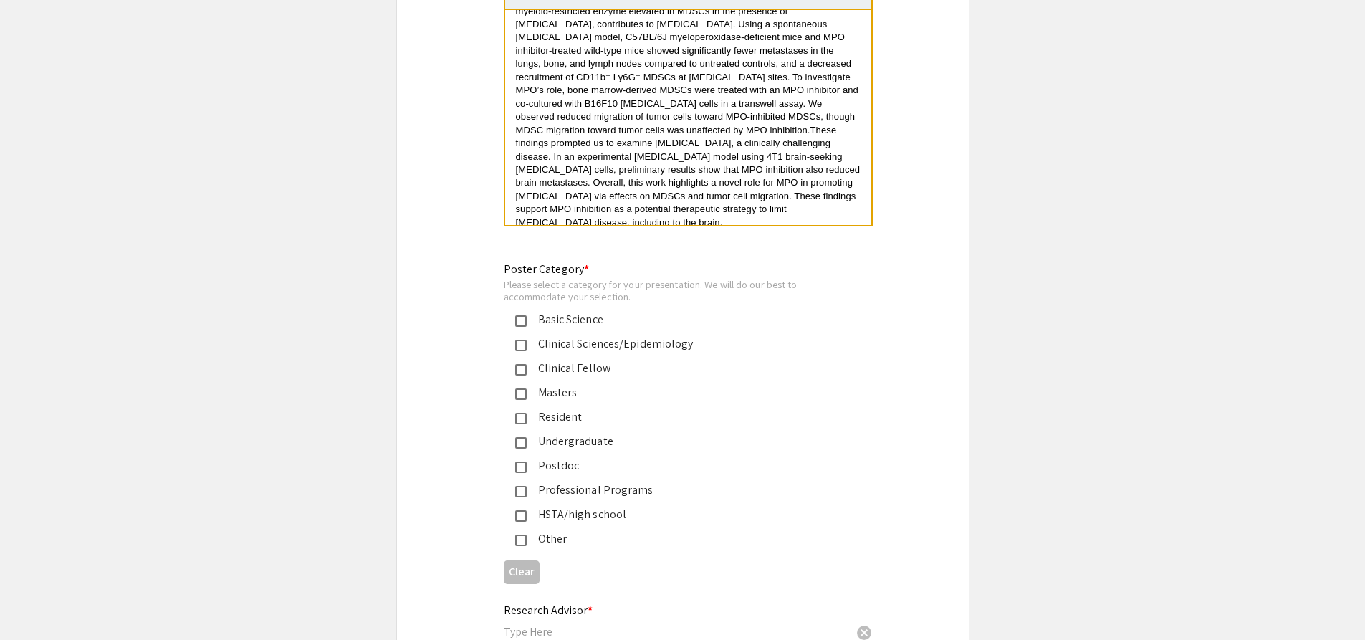
scroll to position [3179, 0]
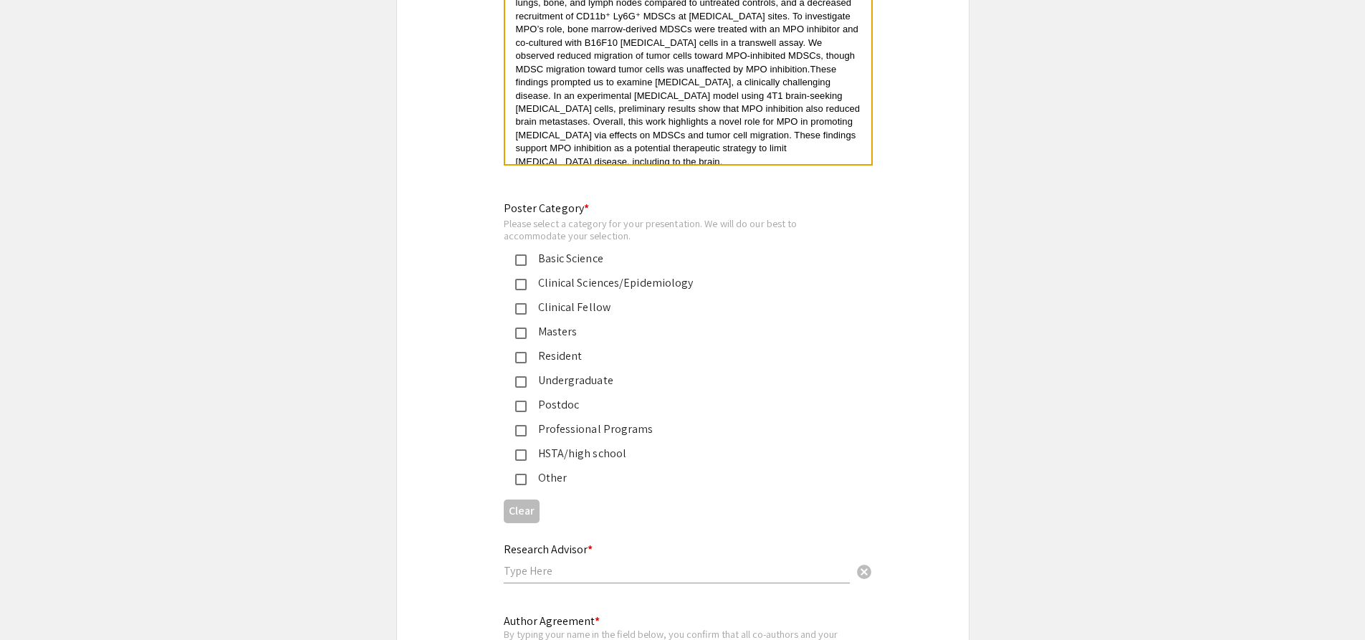
click at [527, 372] on div "Undergraduate" at bounding box center [677, 380] width 301 height 17
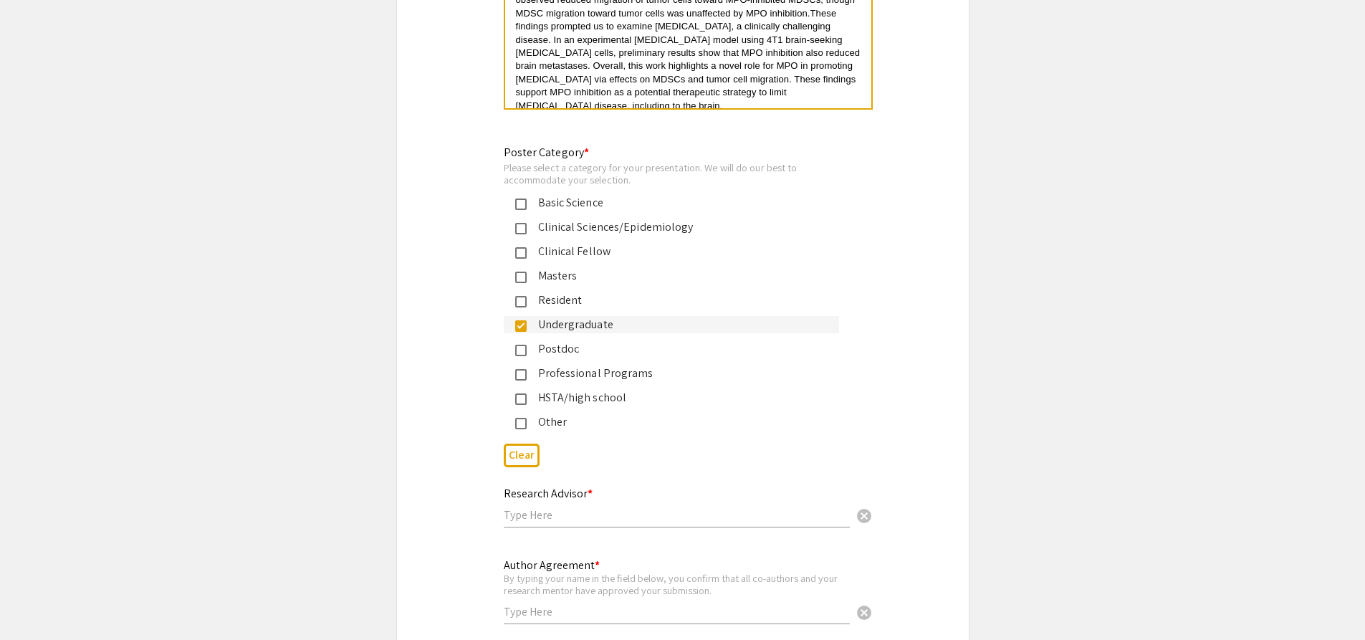
scroll to position [3394, 0]
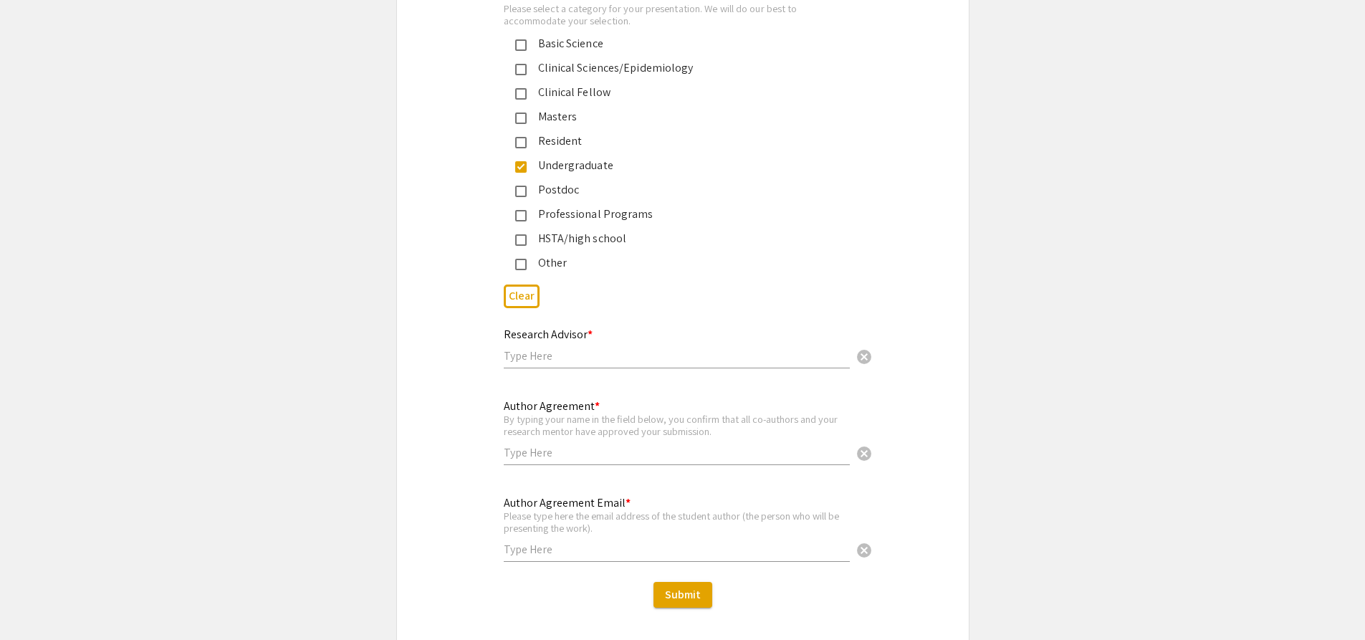
click at [560, 348] on input "text" at bounding box center [677, 355] width 346 height 15
type input "[PERSON_NAME]"
click at [573, 426] on div "Author Agreement * By typing your name in the field below, you confirm that all…" at bounding box center [677, 425] width 346 height 80
type input "[PERSON_NAME]"
click at [570, 542] on input "text" at bounding box center [677, 549] width 346 height 15
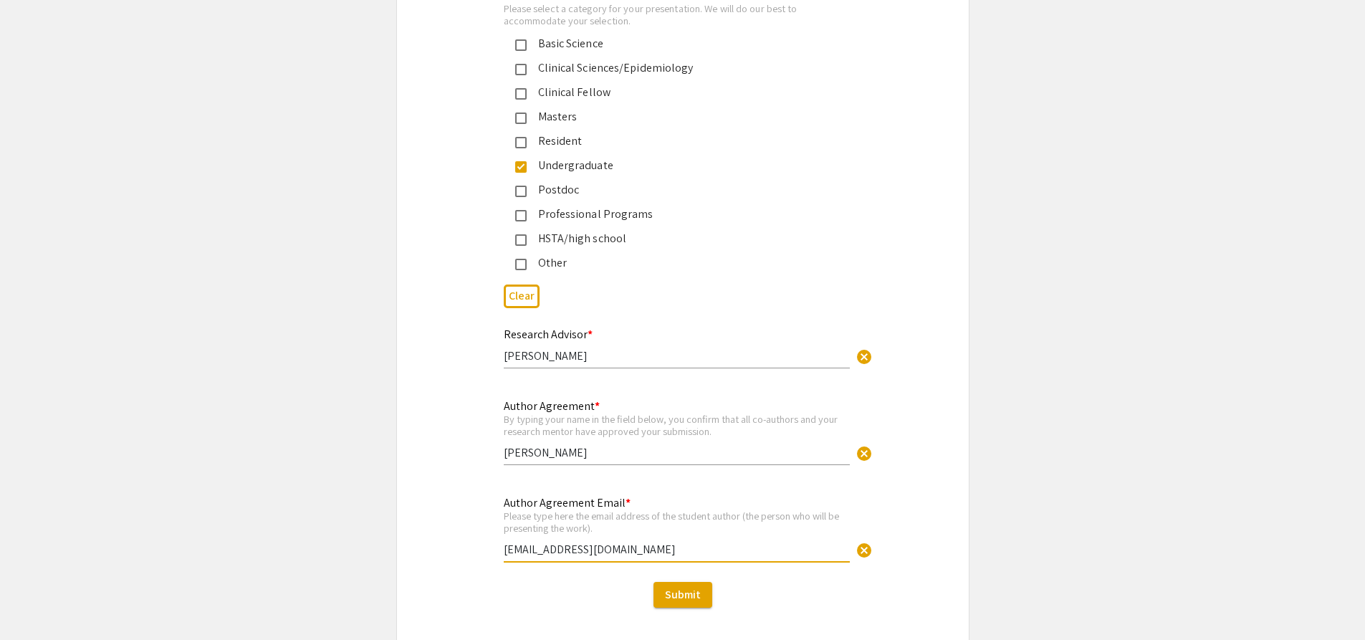
type input "[EMAIL_ADDRESS][DOMAIN_NAME]"
